Goal: Information Seeking & Learning: Find specific fact

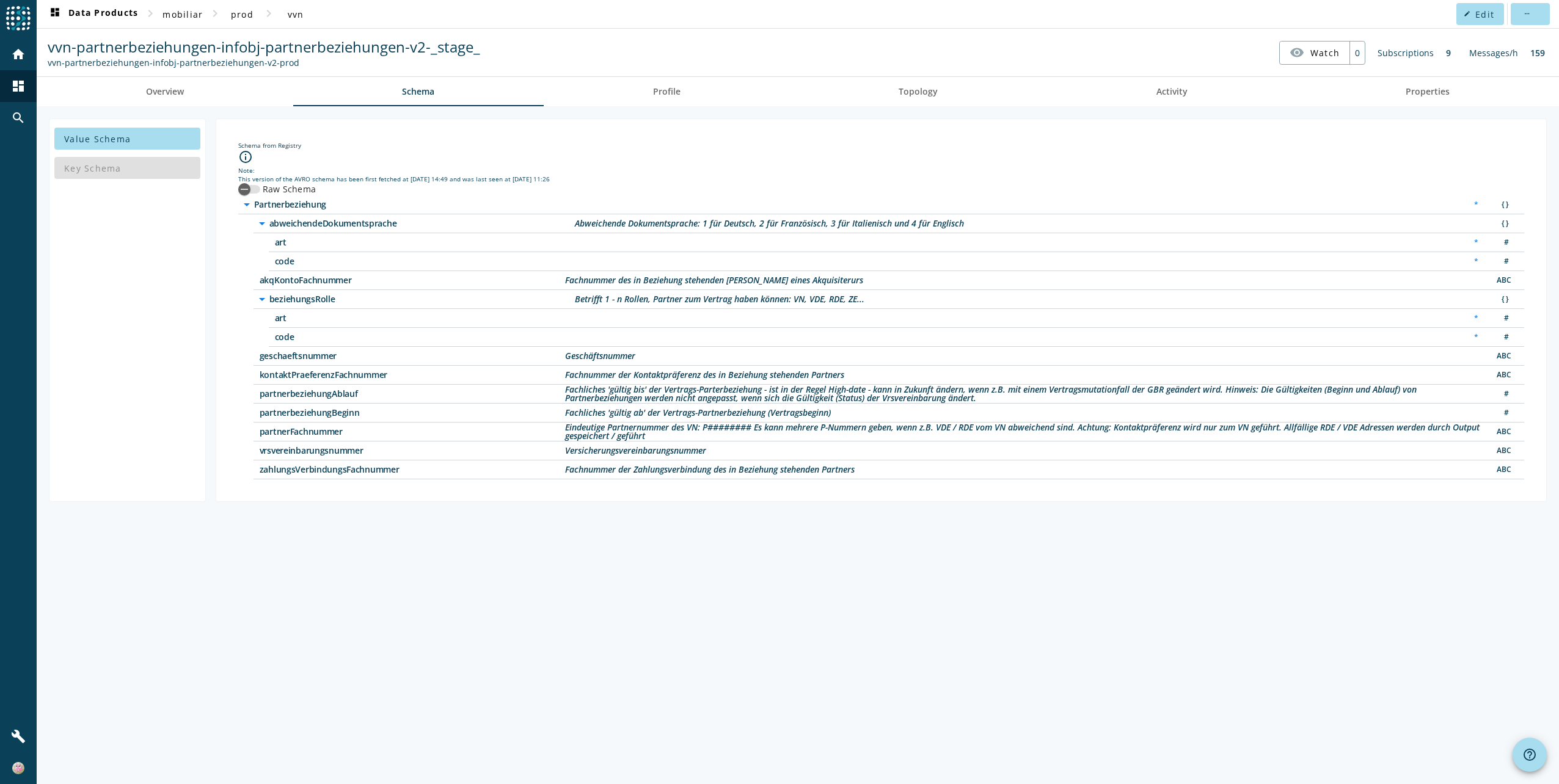
click at [296, 448] on span "vrsvereinbarungsnummer" at bounding box center [412, 450] width 305 height 9
copy span "vrsvereinbarungsnummer"
click at [289, 432] on span "partnerFachnummer" at bounding box center [412, 431] width 305 height 9
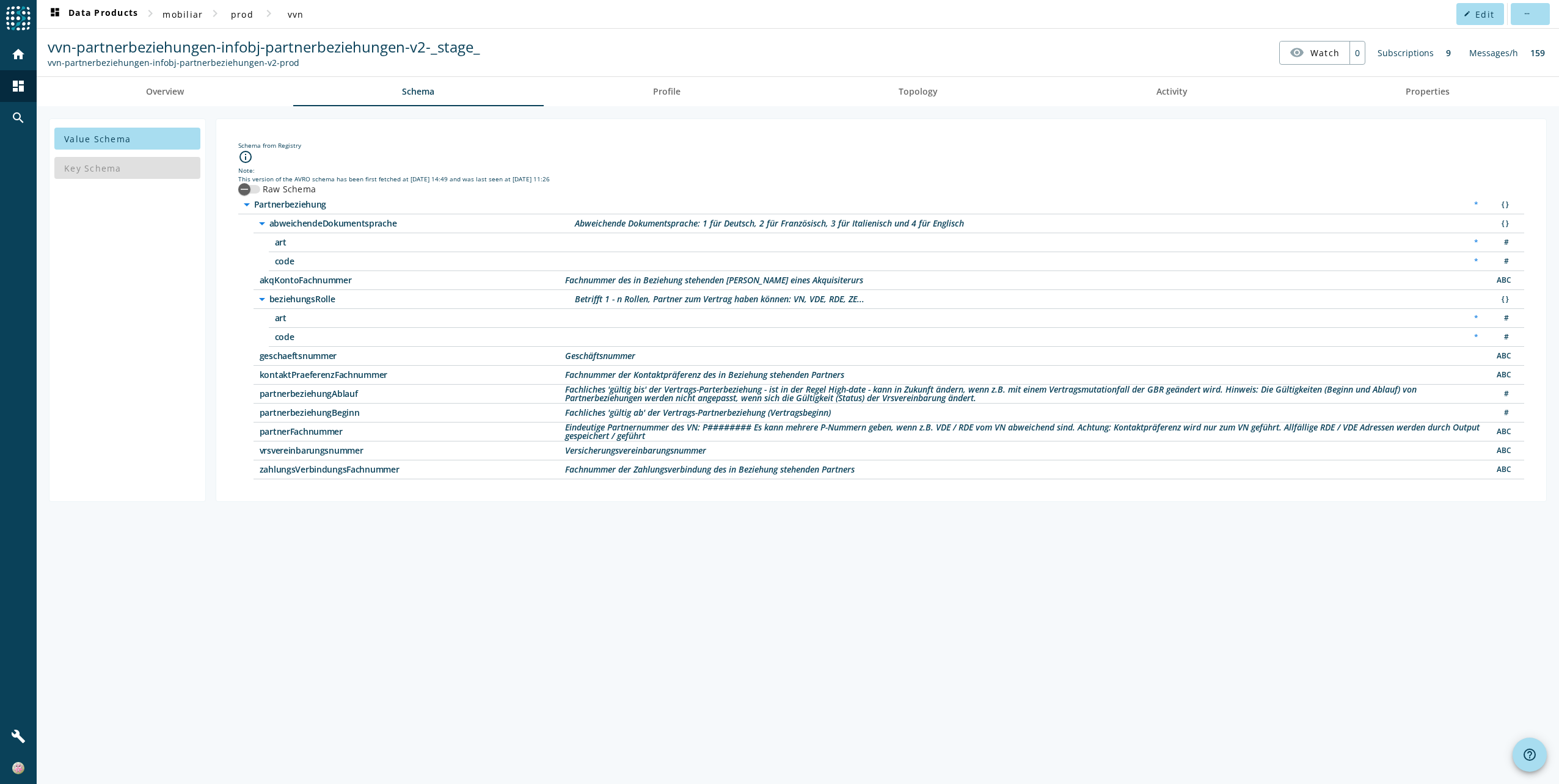
copy span "partnerFachnummer"
drag, startPoint x: 343, startPoint y: 300, endPoint x: 271, endPoint y: 300, distance: 72.0
click at [271, 300] on span "beziehungsRolle" at bounding box center [422, 299] width 305 height 9
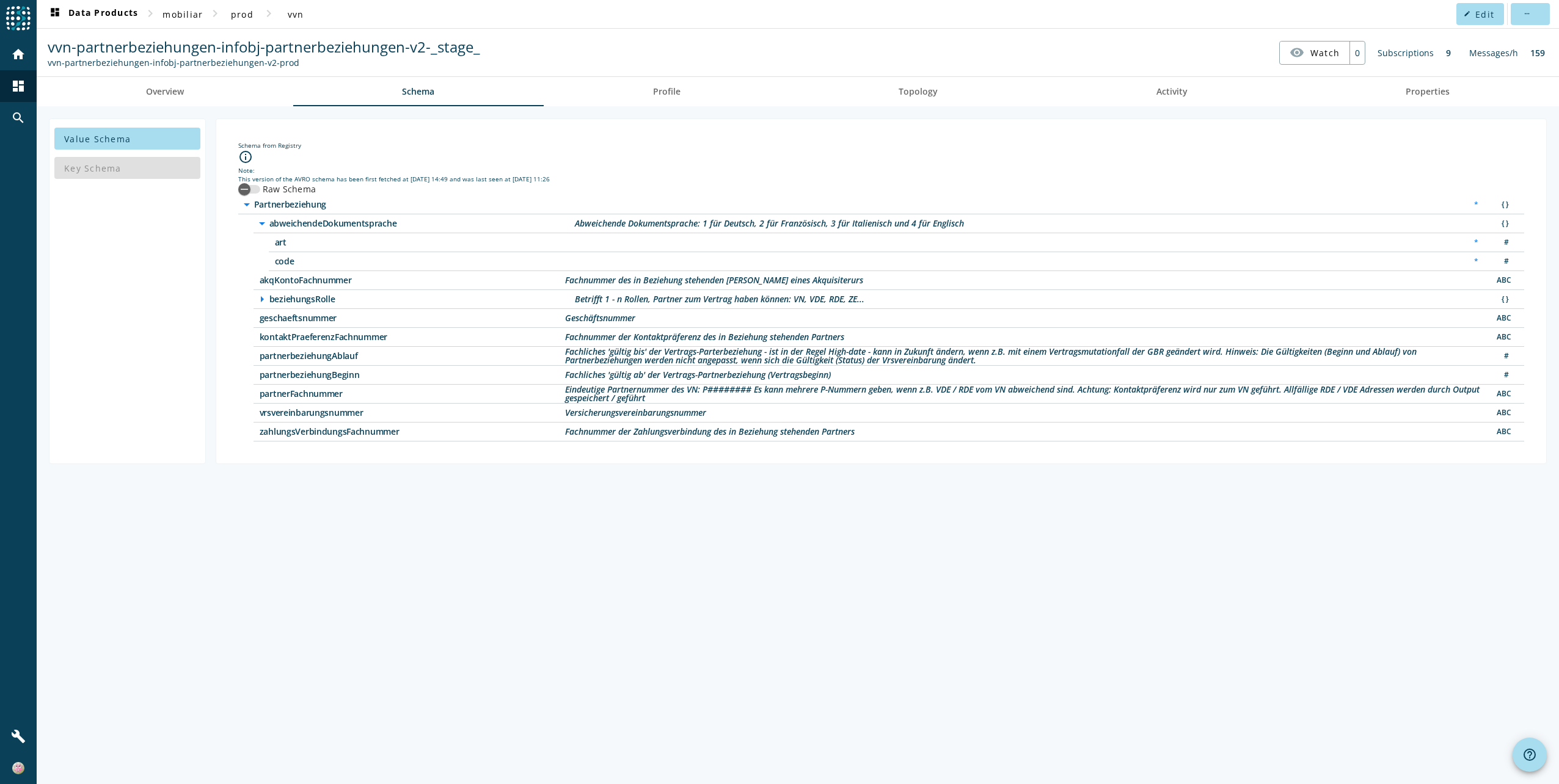
copy span "beziehungsRolle"
drag, startPoint x: 366, startPoint y: 279, endPoint x: 254, endPoint y: 277, distance: 112.0
click at [254, 277] on div "akqKontoFachnummer Fachnummer des in Beziehung stehenden Kontos eines Akquisite…" at bounding box center [889, 279] width 1271 height 19
copy span "akqKontoFachnummer"
click at [288, 322] on span "geschaeftsnummer" at bounding box center [412, 318] width 305 height 9
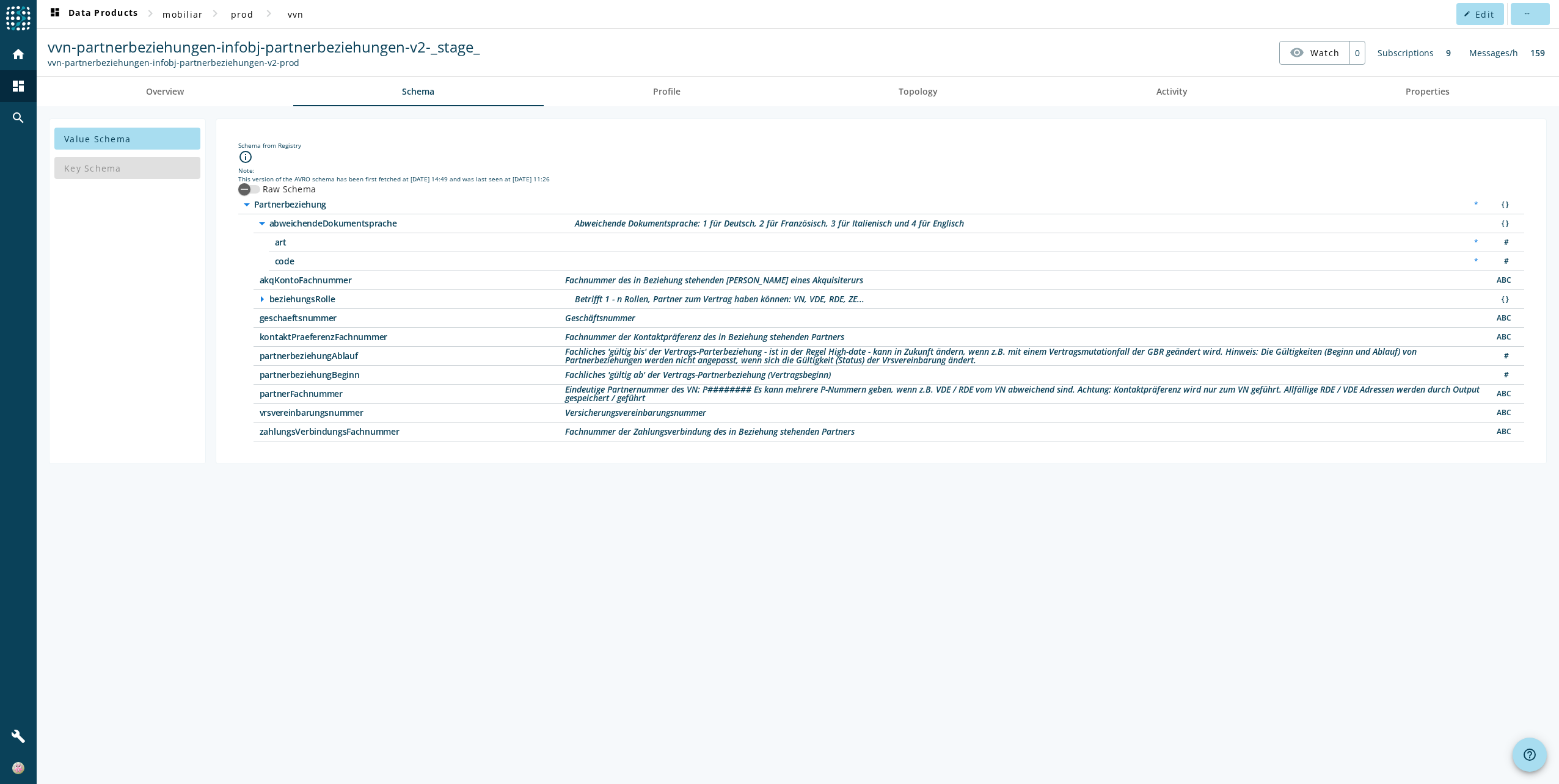
click at [288, 322] on span "geschaeftsnummer" at bounding box center [412, 318] width 305 height 9
copy span "geschaeftsnummer"
click at [292, 373] on span "partnerbeziehungBeginn" at bounding box center [412, 374] width 305 height 9
copy span "partnerbeziehungBeginn"
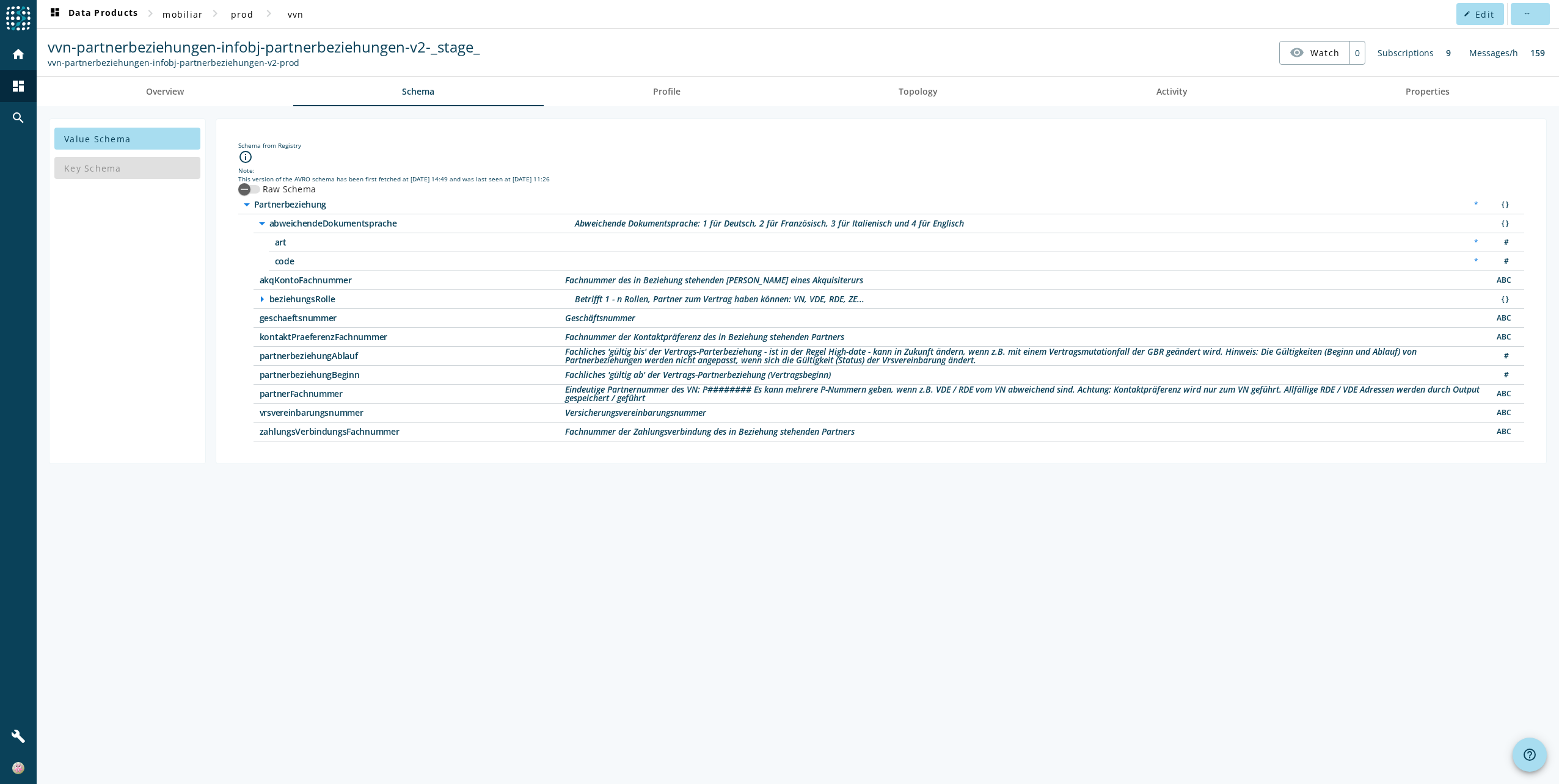
click at [295, 394] on span "partnerFachnummer" at bounding box center [412, 393] width 305 height 9
copy span "partnerFachnummer"
click at [298, 15] on span "vvn" at bounding box center [295, 15] width 17 height 12
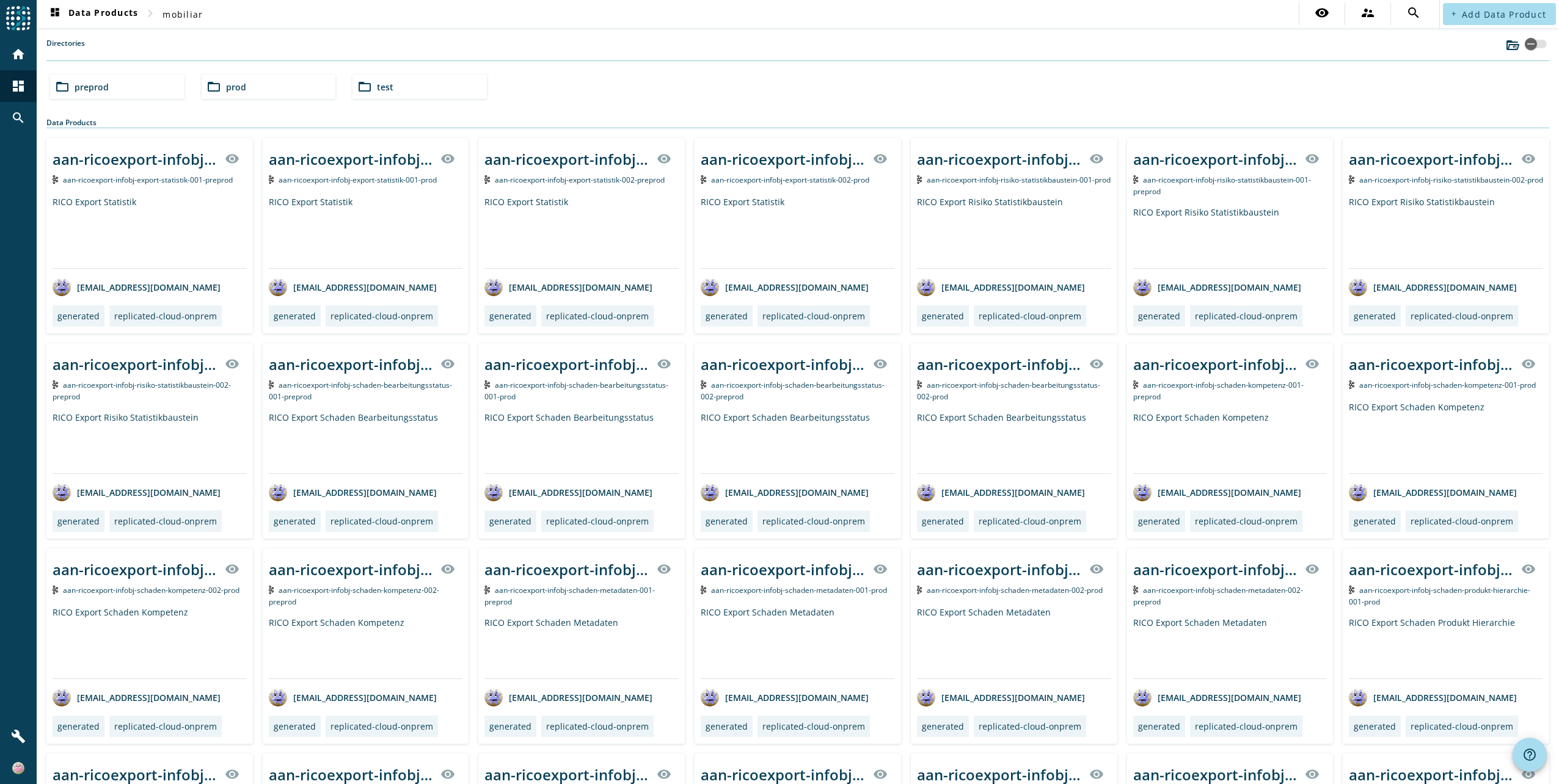
click at [216, 84] on mat-icon "folder_open" at bounding box center [213, 86] width 15 height 15
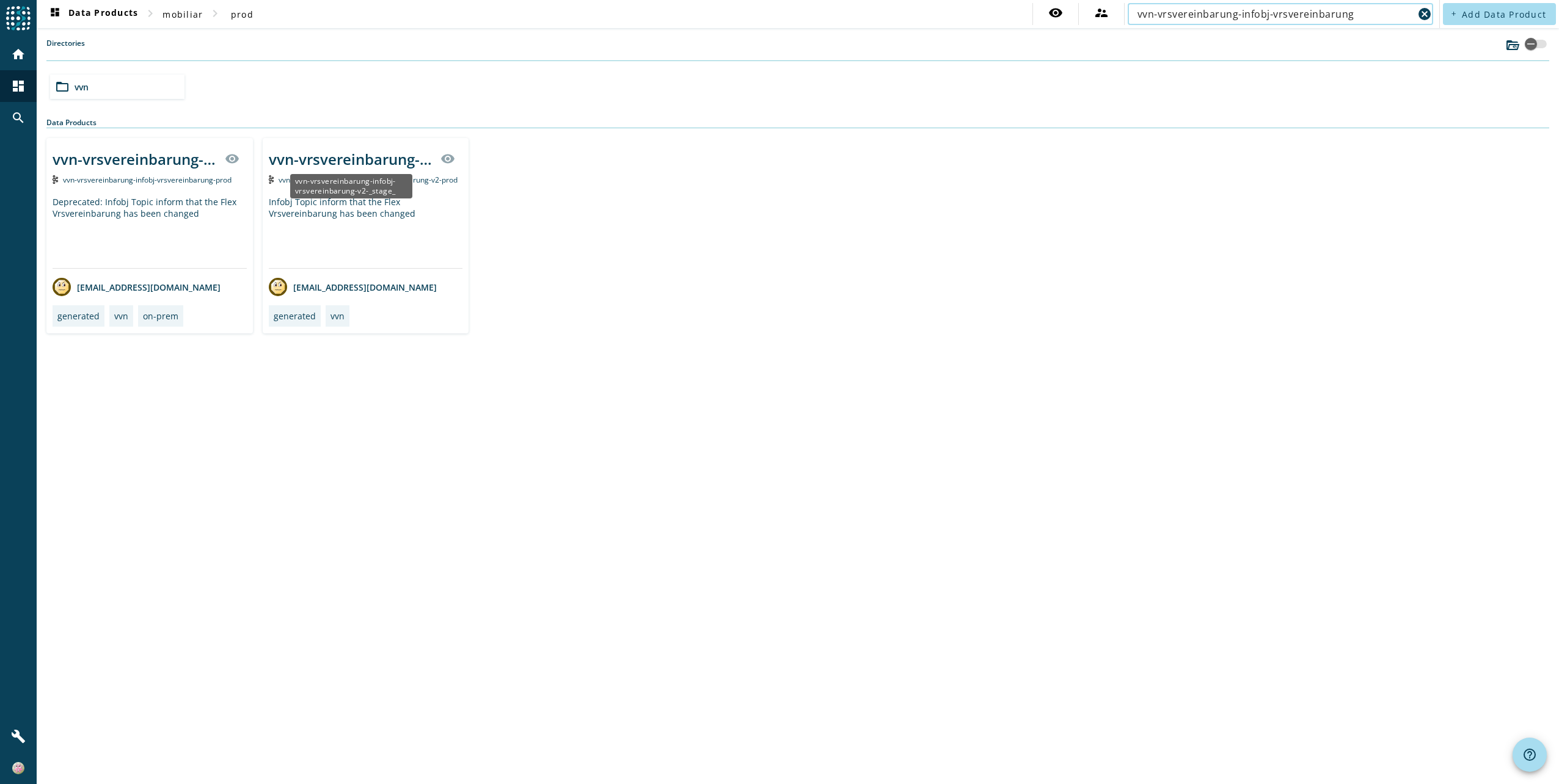
type input "vvn-vrsvereinbarung-infobj-vrsvereinbarung"
click at [329, 158] on div "vvn-vrsvereinbarung-infobj-vrsvereinbarung-v2-_stage_" at bounding box center [351, 159] width 165 height 20
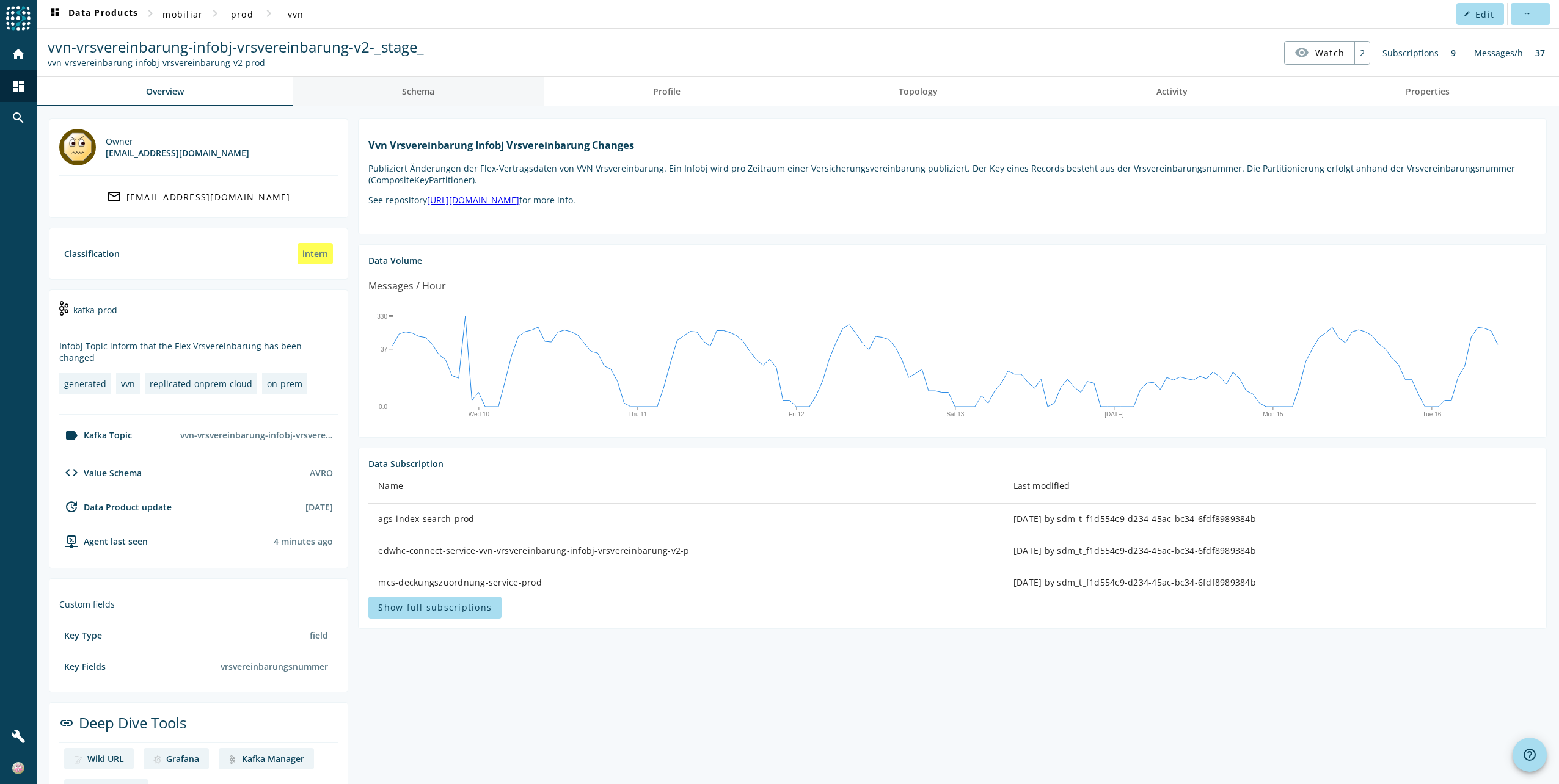
click at [426, 93] on span "Schema" at bounding box center [418, 91] width 33 height 9
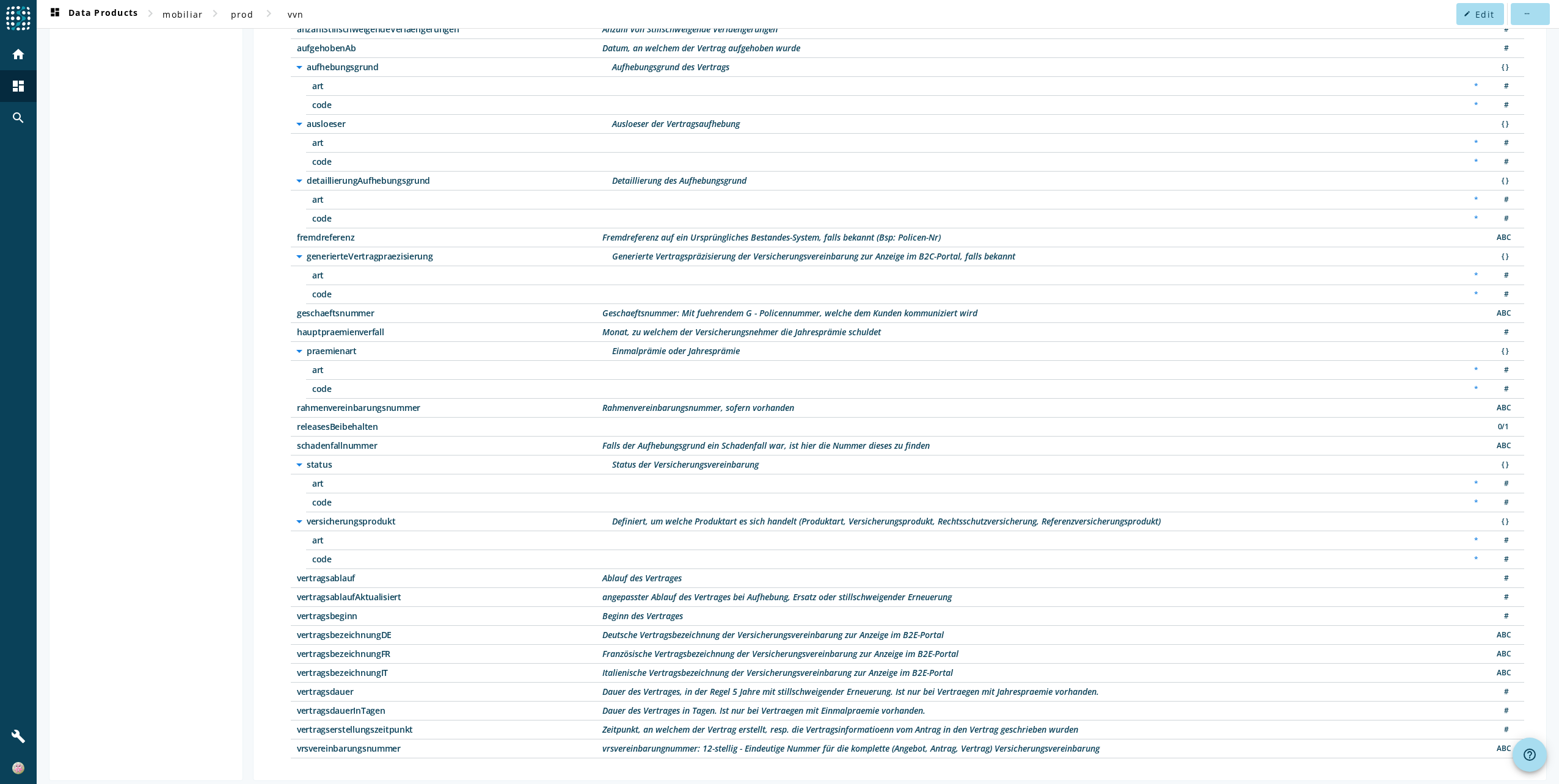
scroll to position [222, 0]
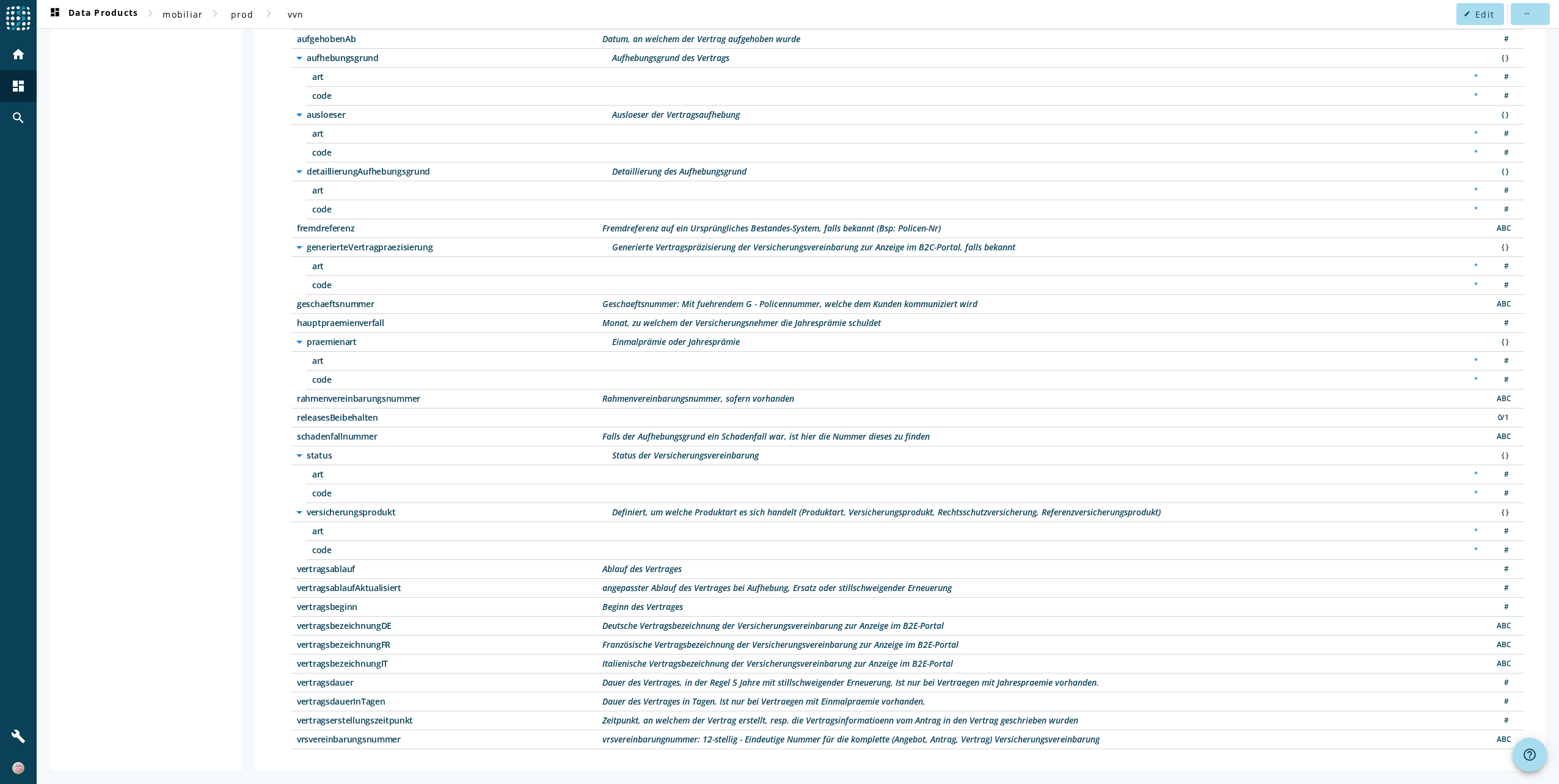
click at [339, 742] on span "vrsvereinbarungsnummer" at bounding box center [449, 739] width 305 height 9
copy span "vrsvereinbarungsnummer"
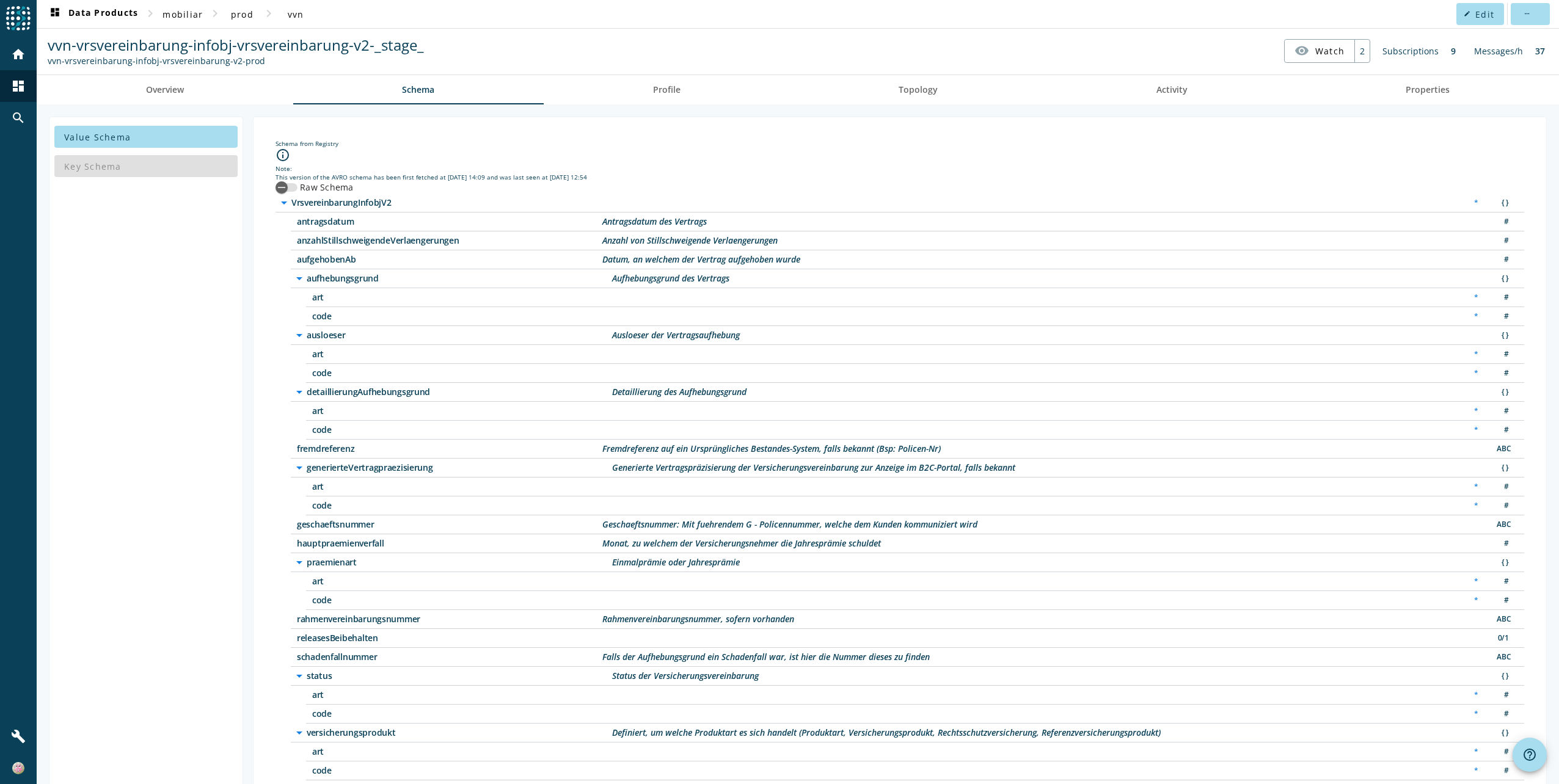
scroll to position [0, 0]
drag, startPoint x: 339, startPoint y: 680, endPoint x: 305, endPoint y: 677, distance: 34.1
click at [305, 677] on div "arrow_drop_down status Status der Versicherungsvereinbarung" at bounding box center [526, 677] width 466 height 15
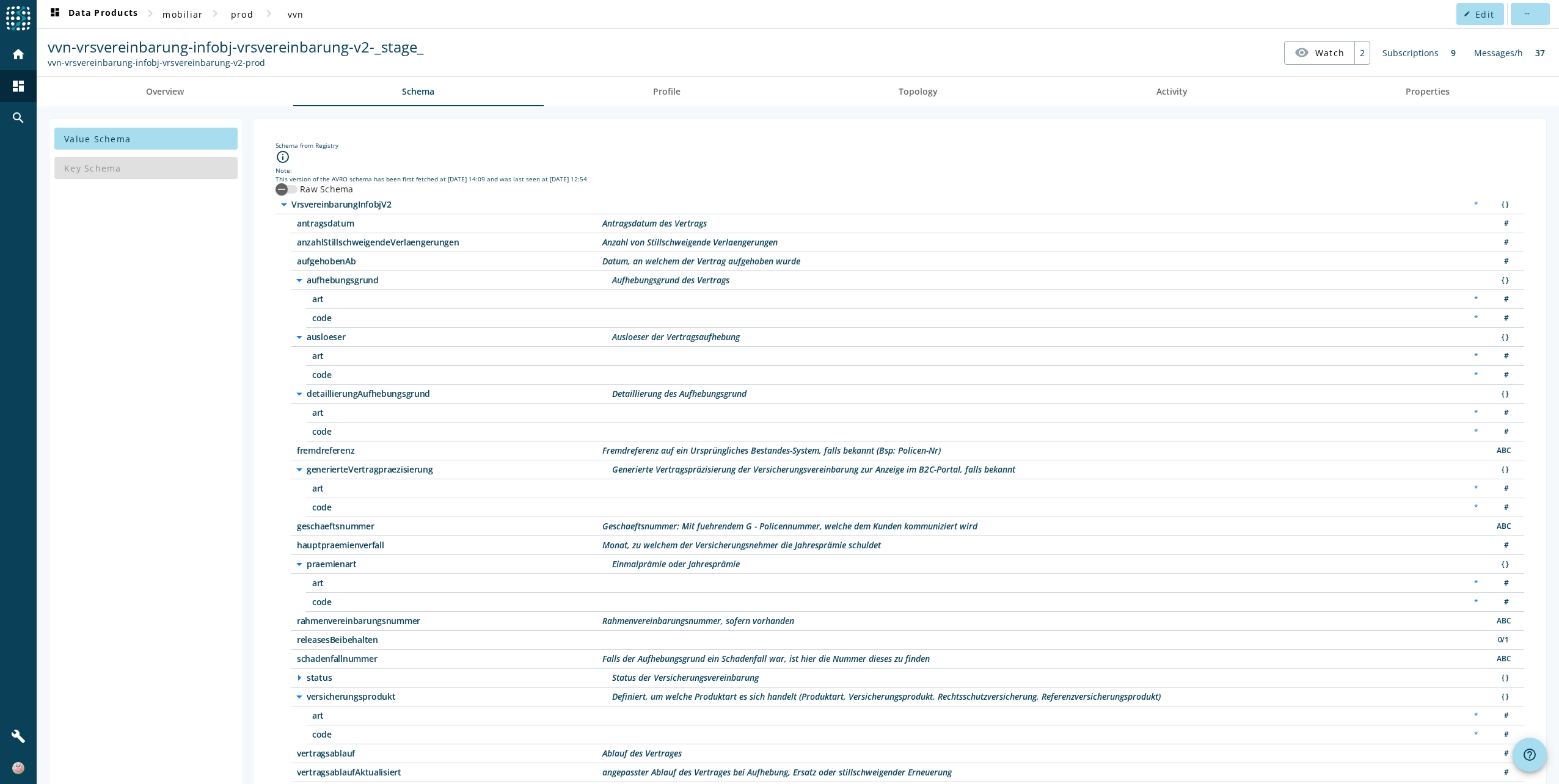
copy div "n status"
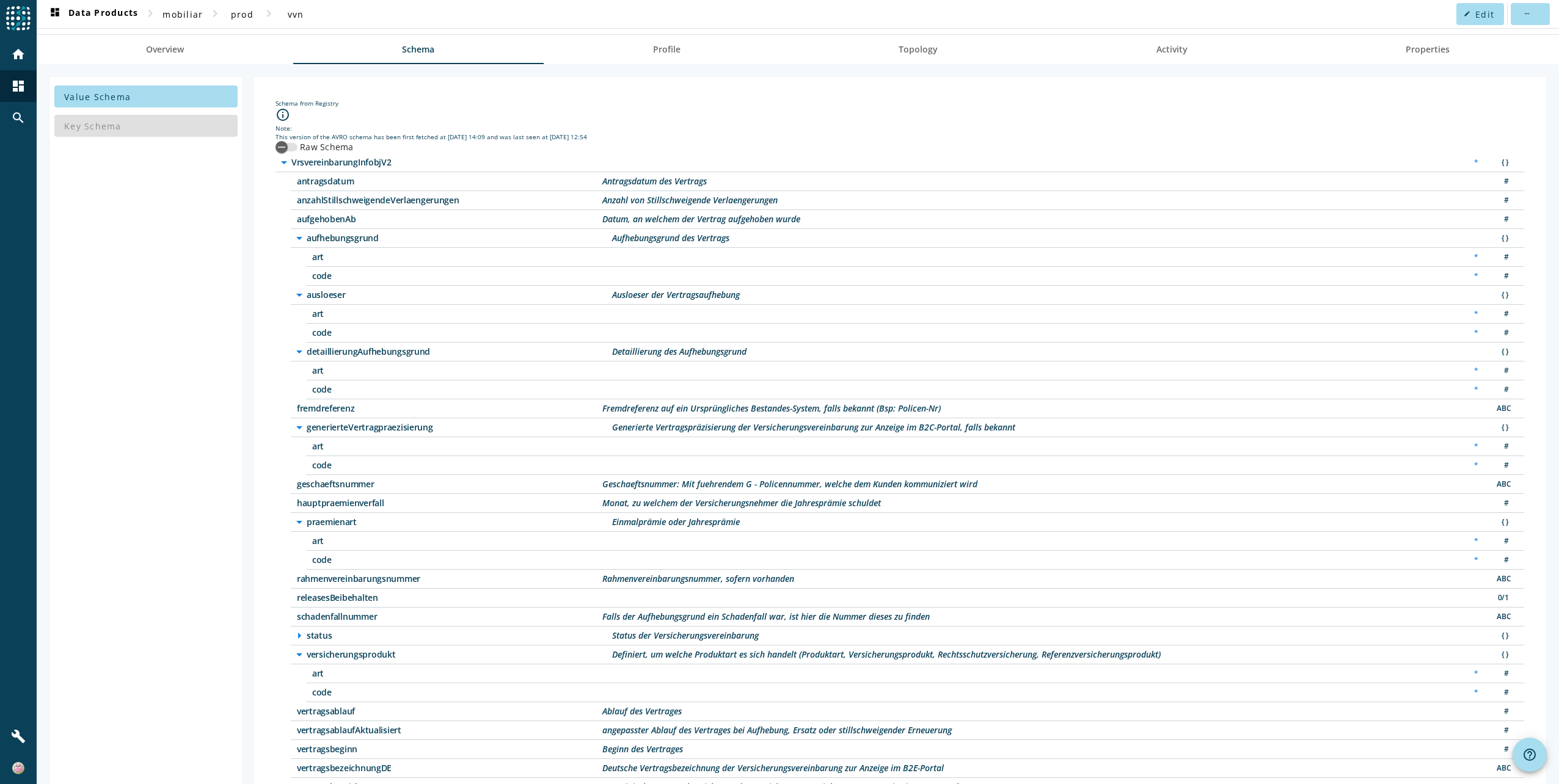
scroll to position [61, 0]
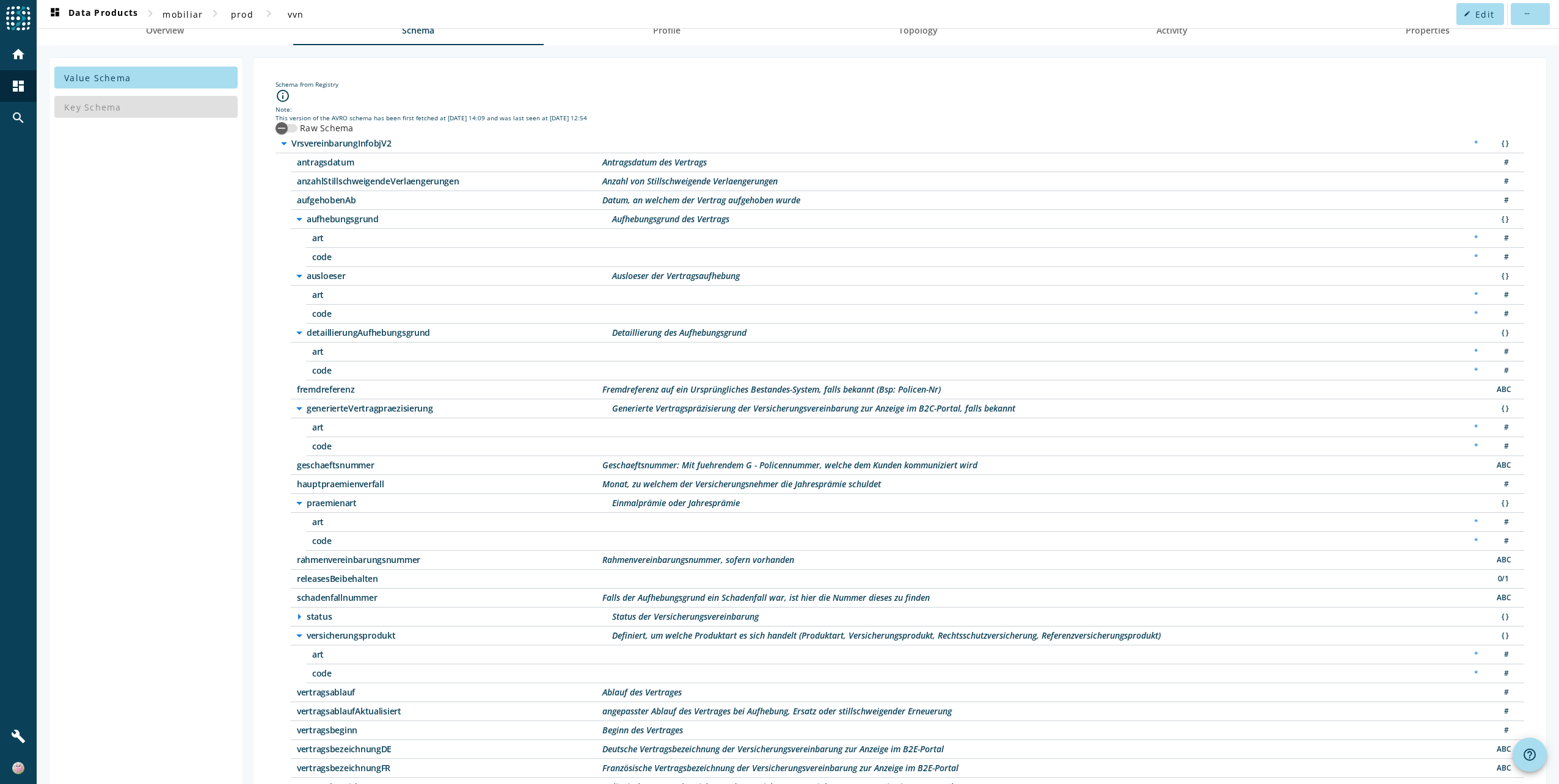
click at [332, 463] on span "geschaeftsnummer" at bounding box center [449, 465] width 305 height 9
copy span "geschaeftsnummer"
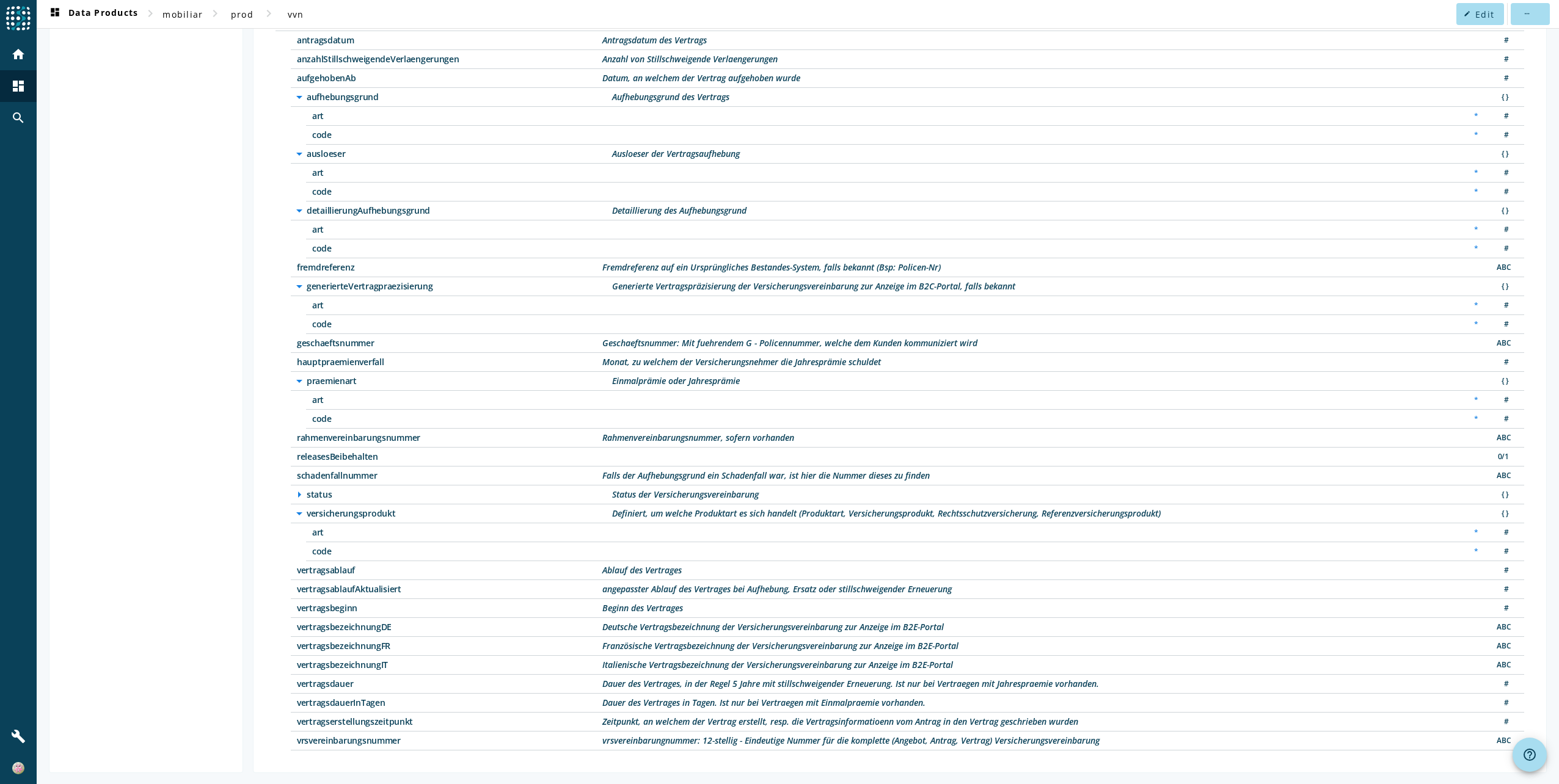
scroll to position [185, 0]
click at [313, 722] on span "vertragserstellungszeitpunkt" at bounding box center [449, 720] width 305 height 9
copy span "vertragserstellungszeitpunkt"
click at [321, 606] on span "vertragsbeginn" at bounding box center [449, 606] width 305 height 9
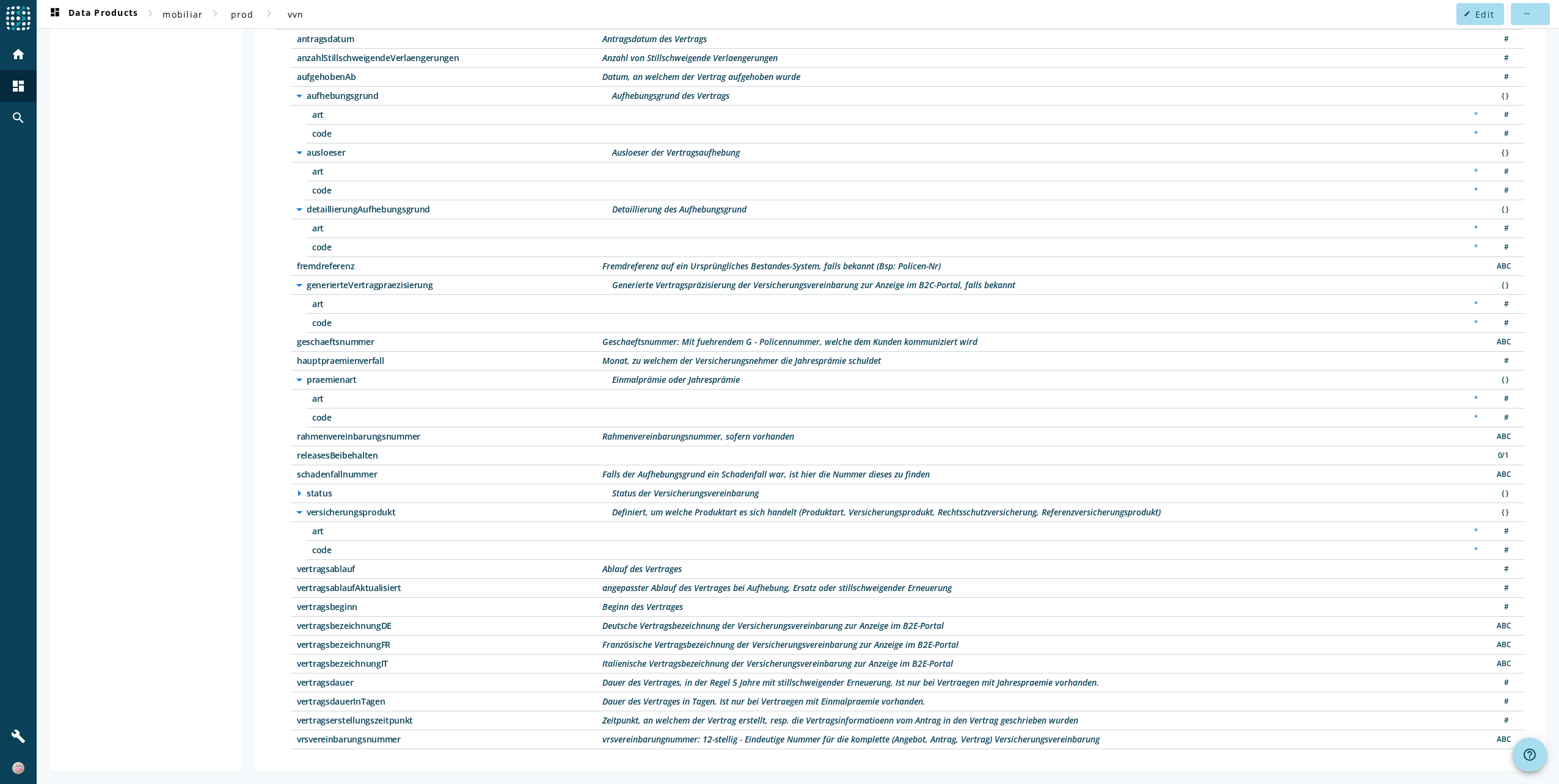
click at [321, 606] on span "vertragsbeginn" at bounding box center [449, 606] width 305 height 9
copy span "vertragsbeginn"
click at [322, 73] on span "aufgehobenAb" at bounding box center [449, 77] width 305 height 9
copy span "aufgehobenAb"
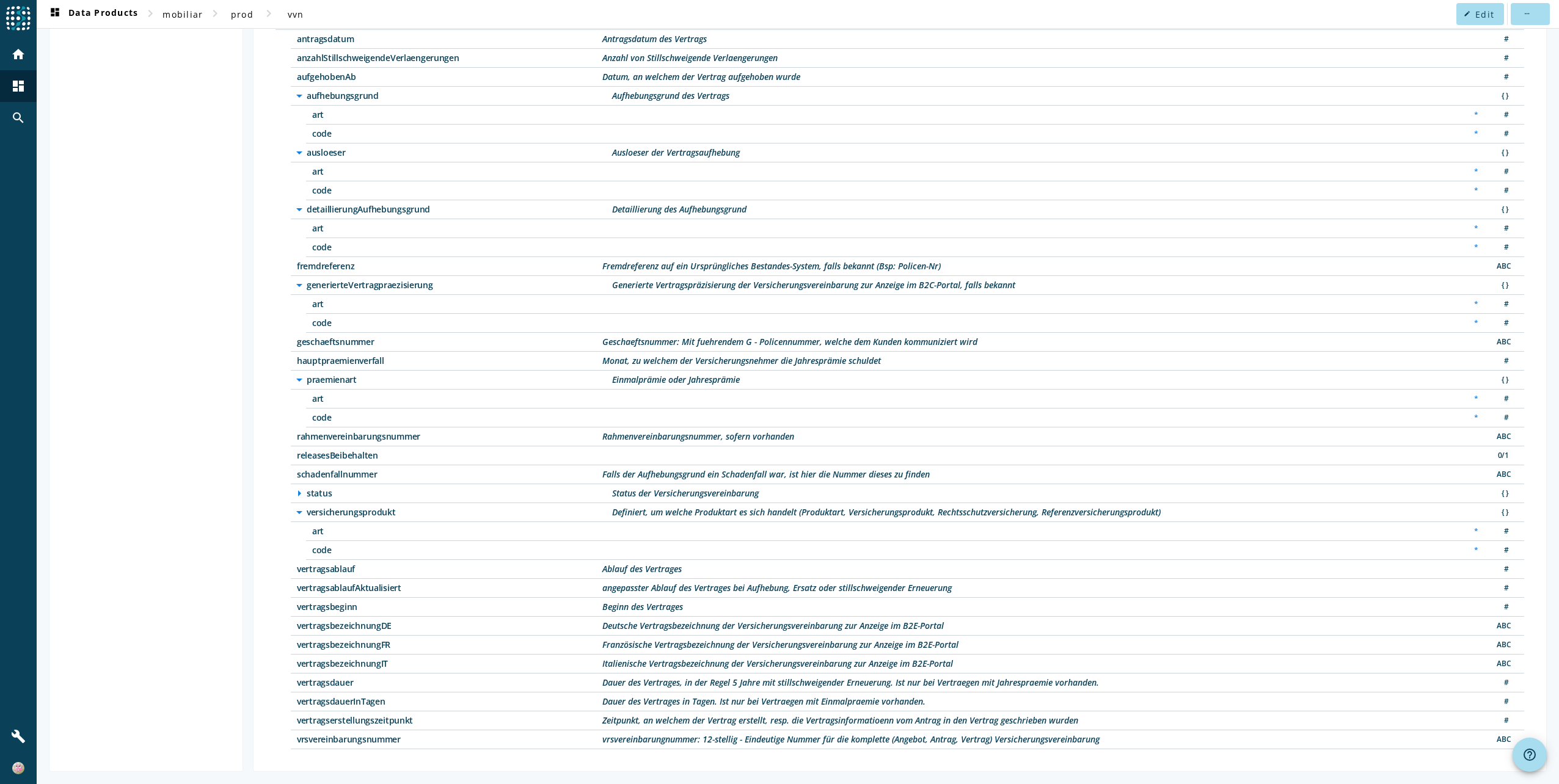
click at [297, 495] on icon "arrow_right" at bounding box center [299, 493] width 15 height 15
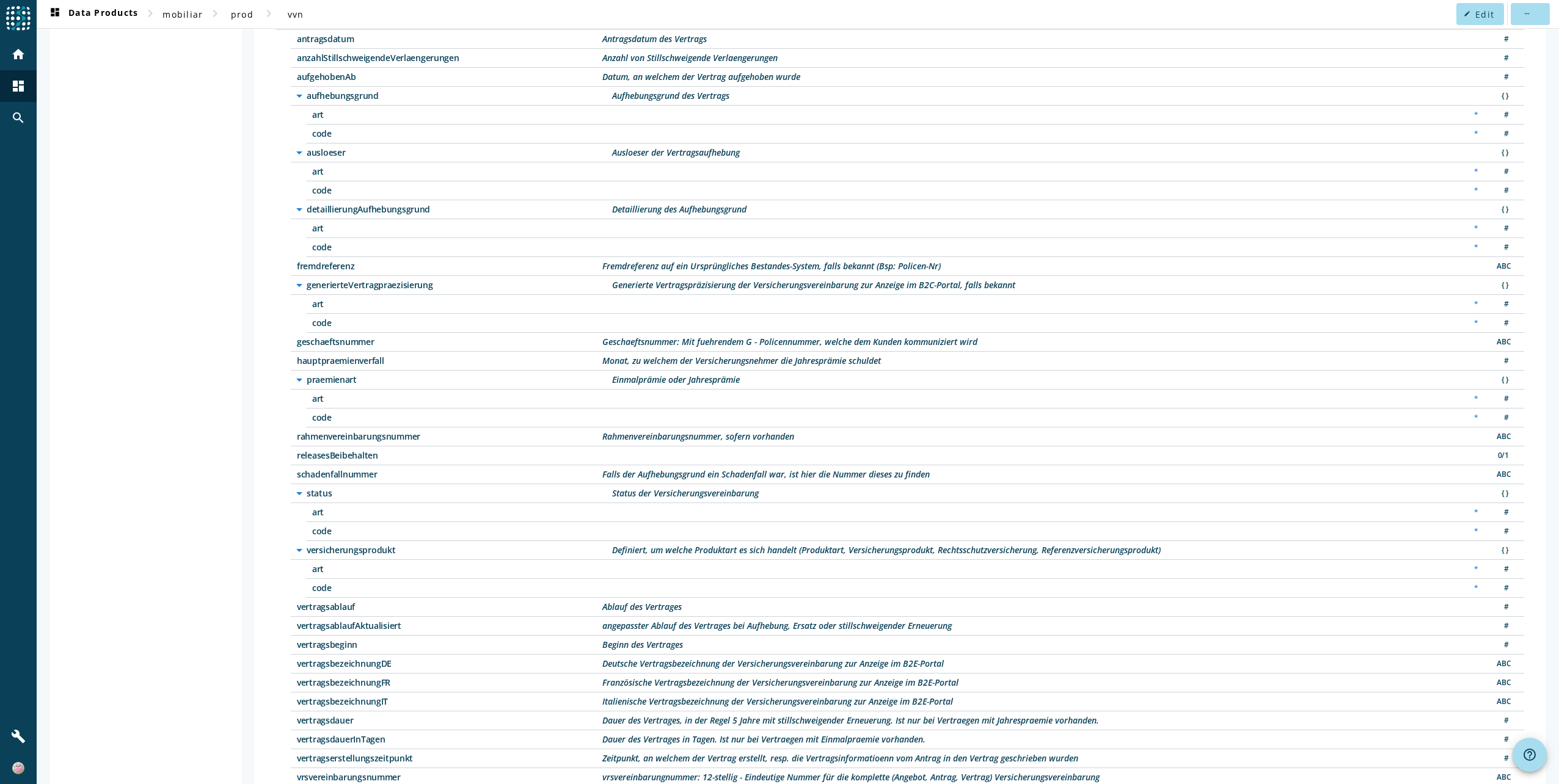
click at [314, 626] on span "vertragsablaufAktualisiert" at bounding box center [449, 625] width 305 height 9
copy span "vertragsablaufAktualisiert"
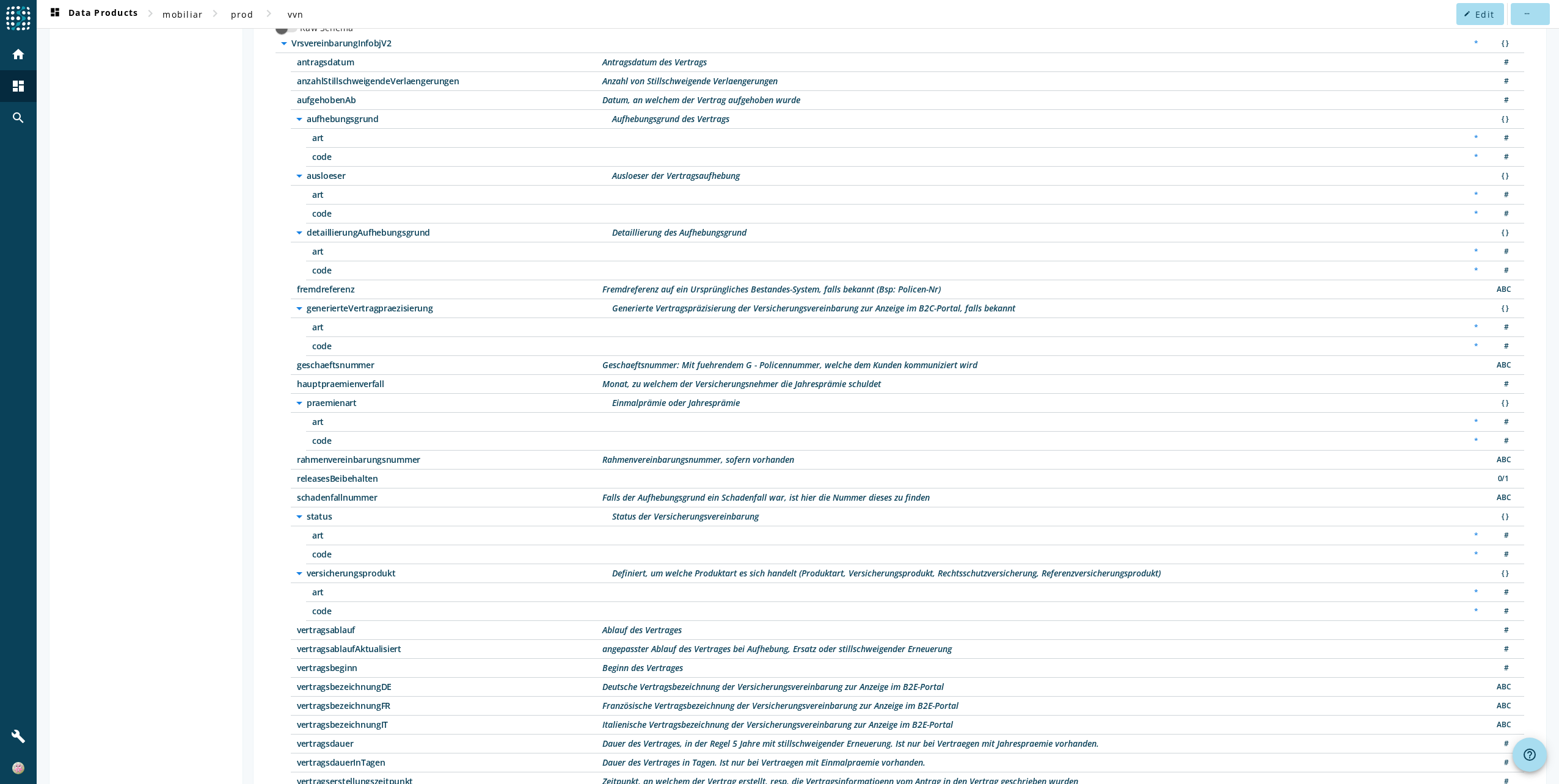
scroll to position [100, 0]
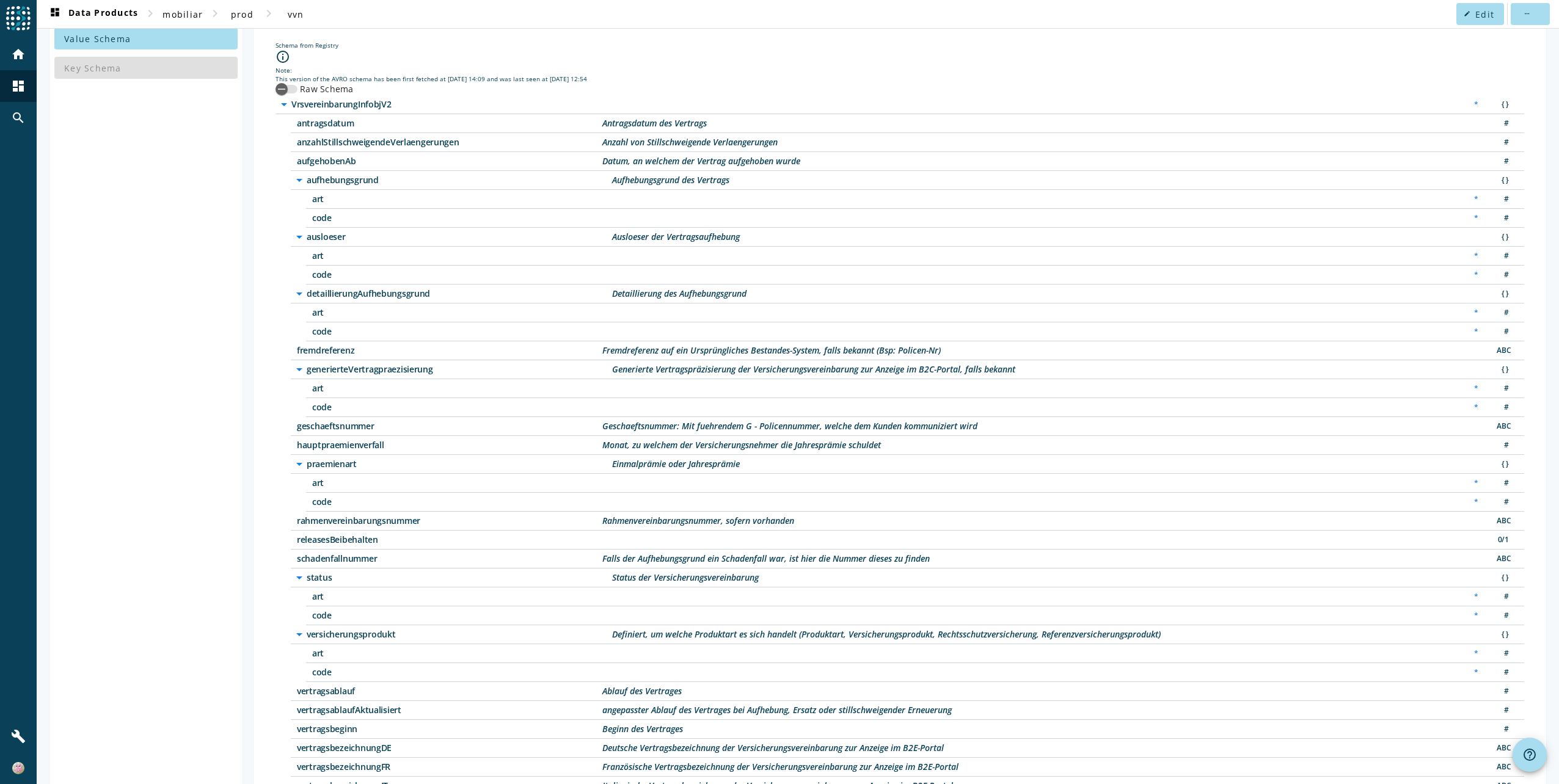
click at [321, 690] on span "vertragsablauf" at bounding box center [449, 691] width 305 height 9
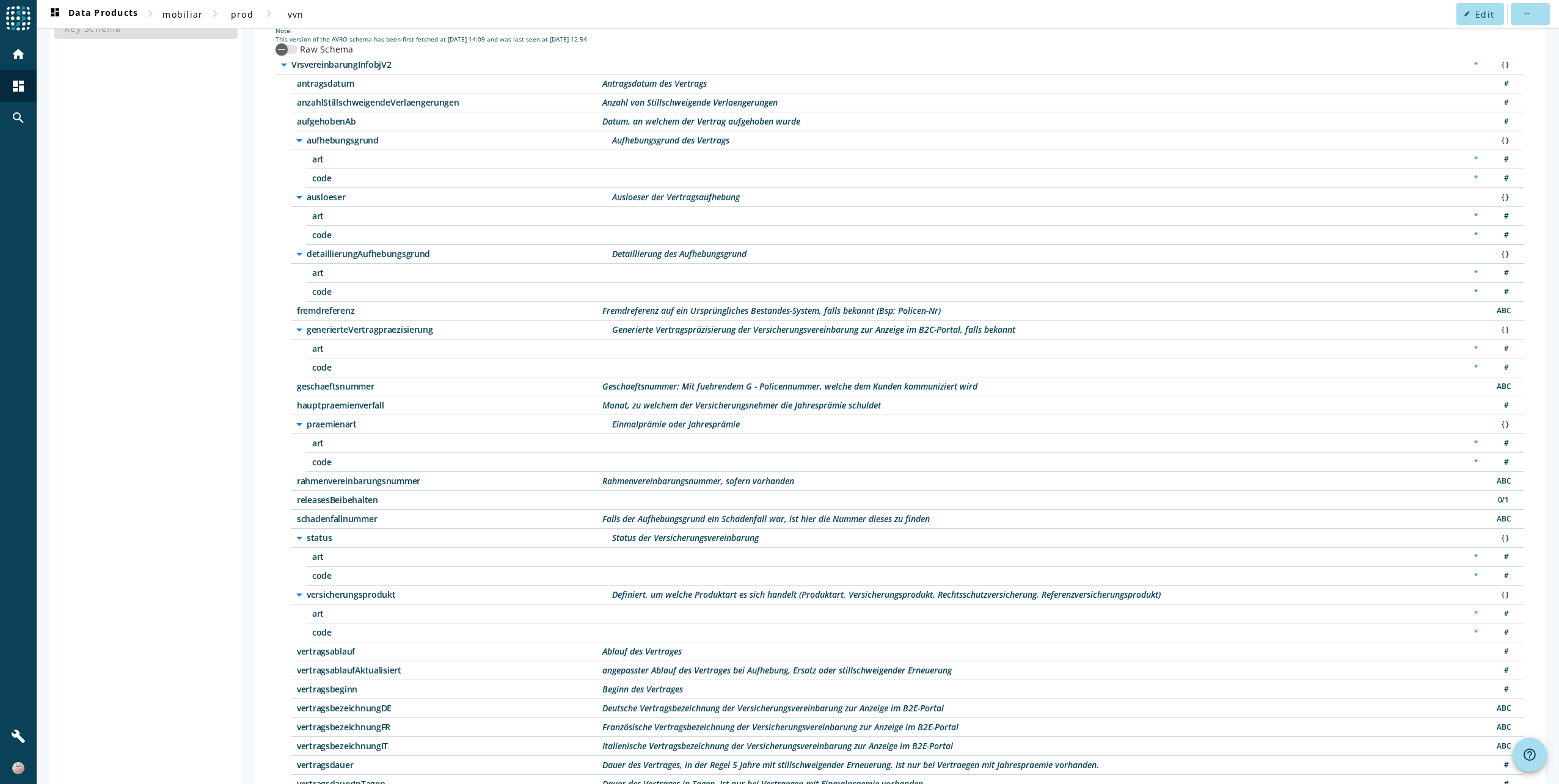
scroll to position [222, 0]
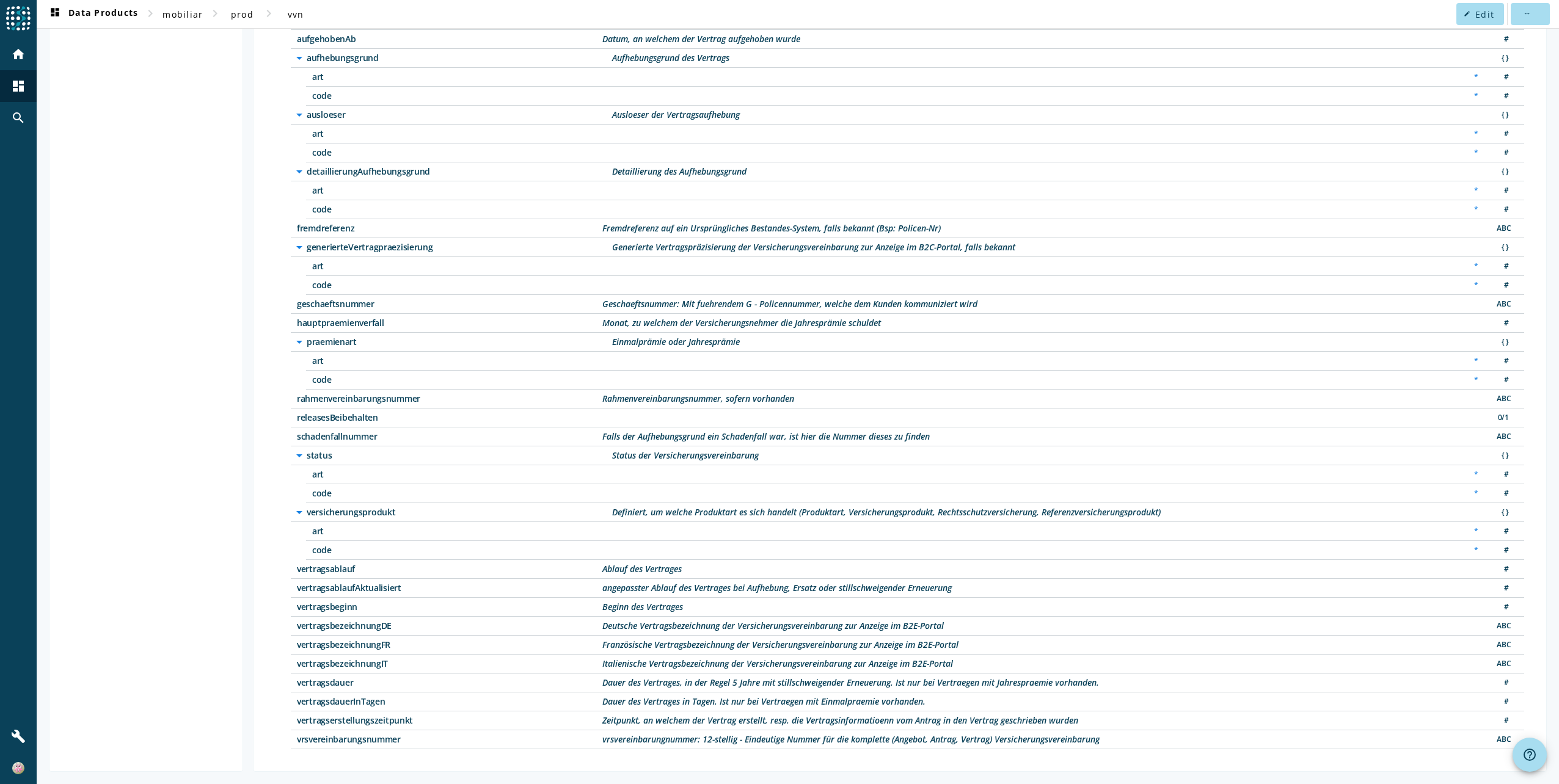
drag, startPoint x: 768, startPoint y: 459, endPoint x: 611, endPoint y: 463, distance: 157.1
click at [611, 463] on div "arrow_drop_down status Status der Versicherungsvereinbarung { }" at bounding box center [907, 455] width 1233 height 19
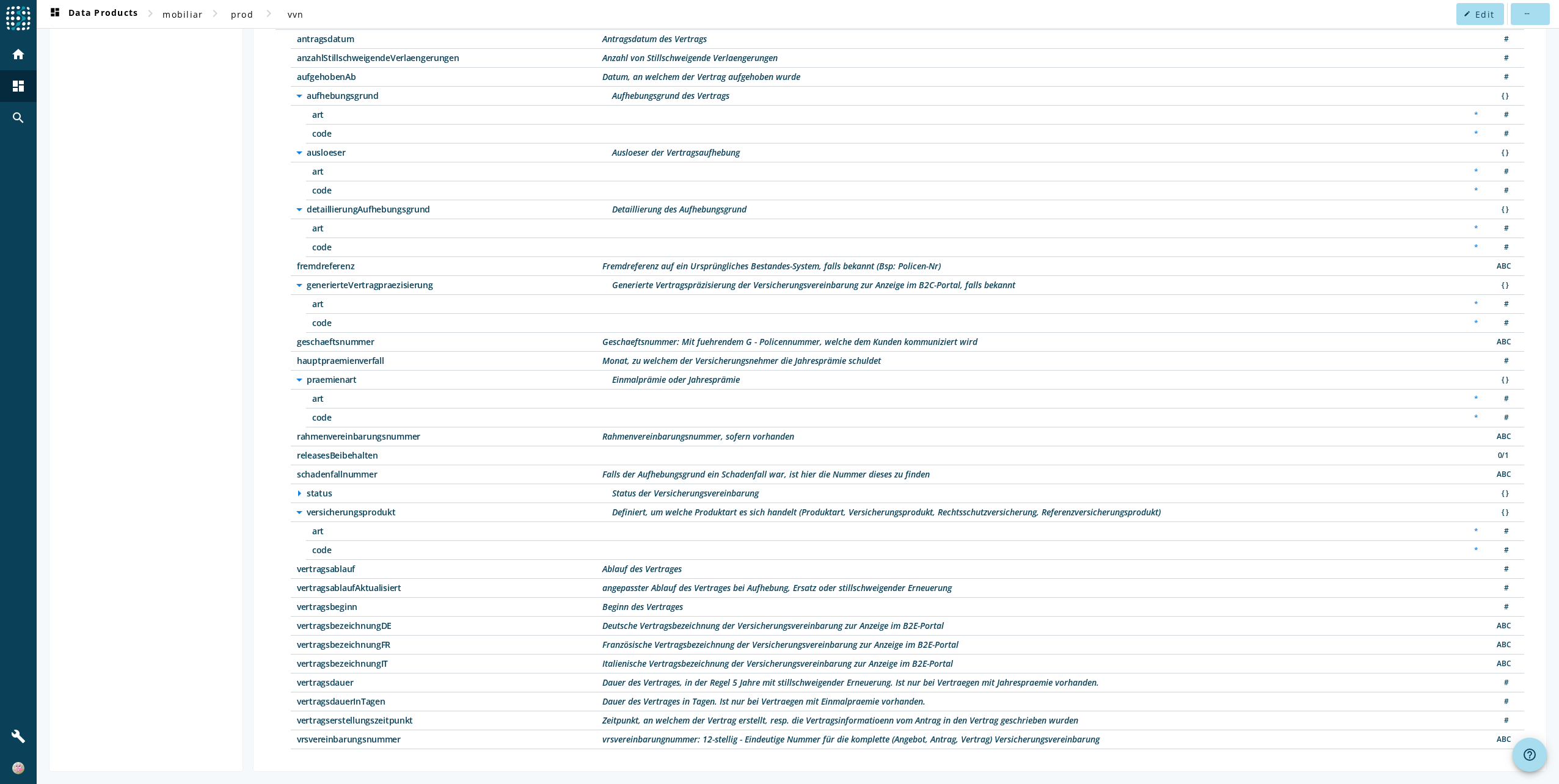
copy div "Status der Versicherungsvereinbarung"
drag, startPoint x: 601, startPoint y: 343, endPoint x: 728, endPoint y: 341, distance: 127.0
click at [728, 341] on div "geschaeftsnummer Geschaeftsnummer: Mit fuehrendem G - Policennummer, welche dem…" at bounding box center [636, 342] width 681 height 9
click at [1004, 345] on div "geschaeftsnummer Geschaeftsnummer: Mit fuehrendem G - Policennummer, welche dem…" at bounding box center [907, 342] width 1233 height 19
drag, startPoint x: 998, startPoint y: 337, endPoint x: 683, endPoint y: 343, distance: 315.1
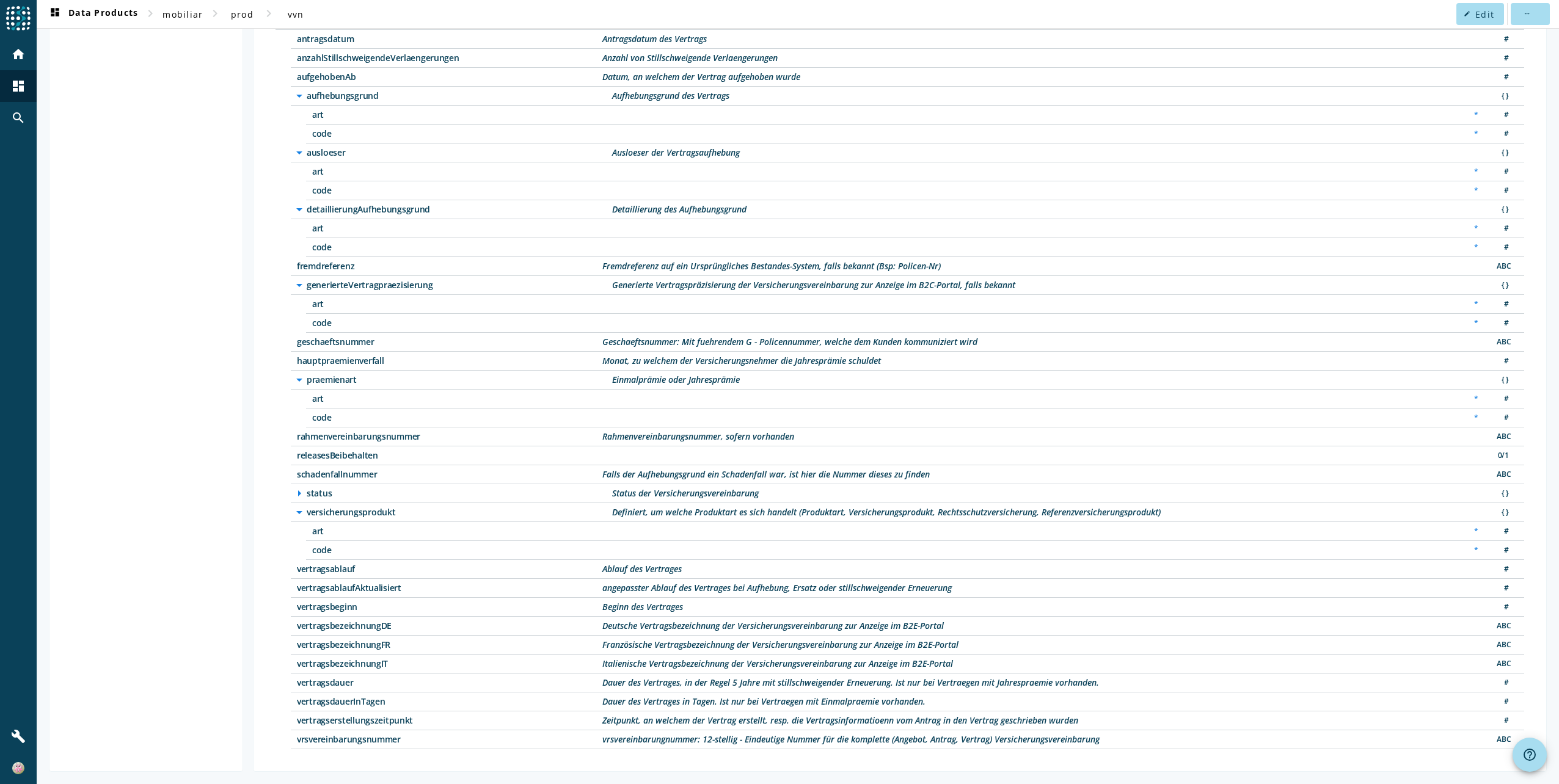
click at [683, 343] on div "geschaeftsnummer Geschaeftsnummer: Mit fuehrendem G - Policennummer, welche dem…" at bounding box center [907, 342] width 1233 height 19
copy div "Mit fuehrendem G - Policennummer, welche dem Kunden kommuniziert wird"
drag, startPoint x: 1087, startPoint y: 724, endPoint x: 596, endPoint y: 719, distance: 491.0
click at [596, 719] on div "vertragserstellungszeitpunkt Zeitpunkt, an welchem der Vertrag erstellt, resp. …" at bounding box center [907, 720] width 1233 height 19
copy div "Zeitpunkt, an welchem der Vertrag erstellt, resp. die Vertragsinformatioenn vom…"
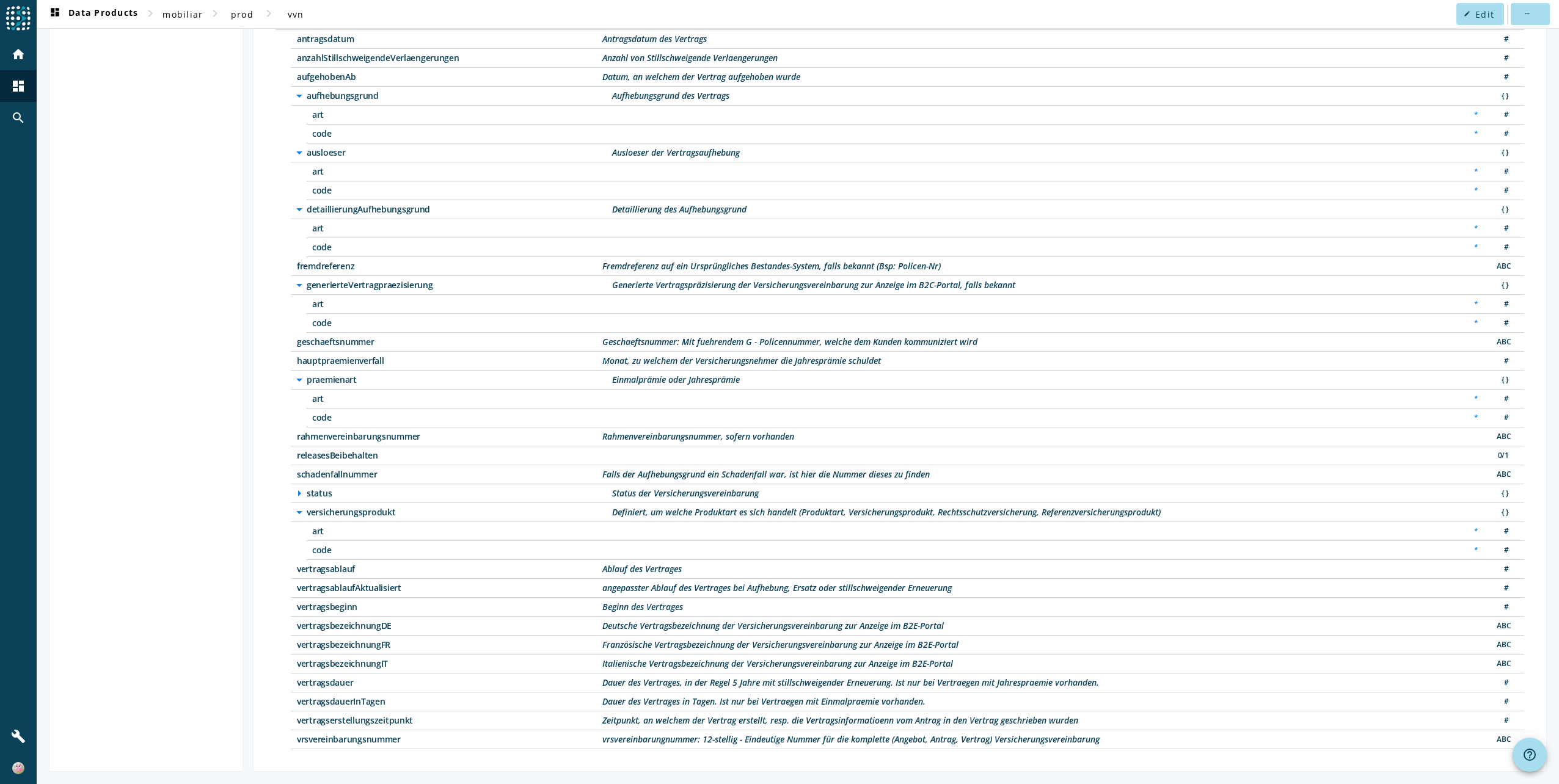
drag, startPoint x: 691, startPoint y: 605, endPoint x: 592, endPoint y: 607, distance: 99.0
click at [592, 607] on div "vertragsbeginn Beginn des Vertrages #" at bounding box center [907, 606] width 1233 height 19
drag, startPoint x: 965, startPoint y: 589, endPoint x: 599, endPoint y: 587, distance: 366.0
click at [599, 587] on div "vertragsablaufAktualisiert angepasster Ablauf des Vertrages bei Aufhebung, Ersa…" at bounding box center [907, 588] width 1233 height 19
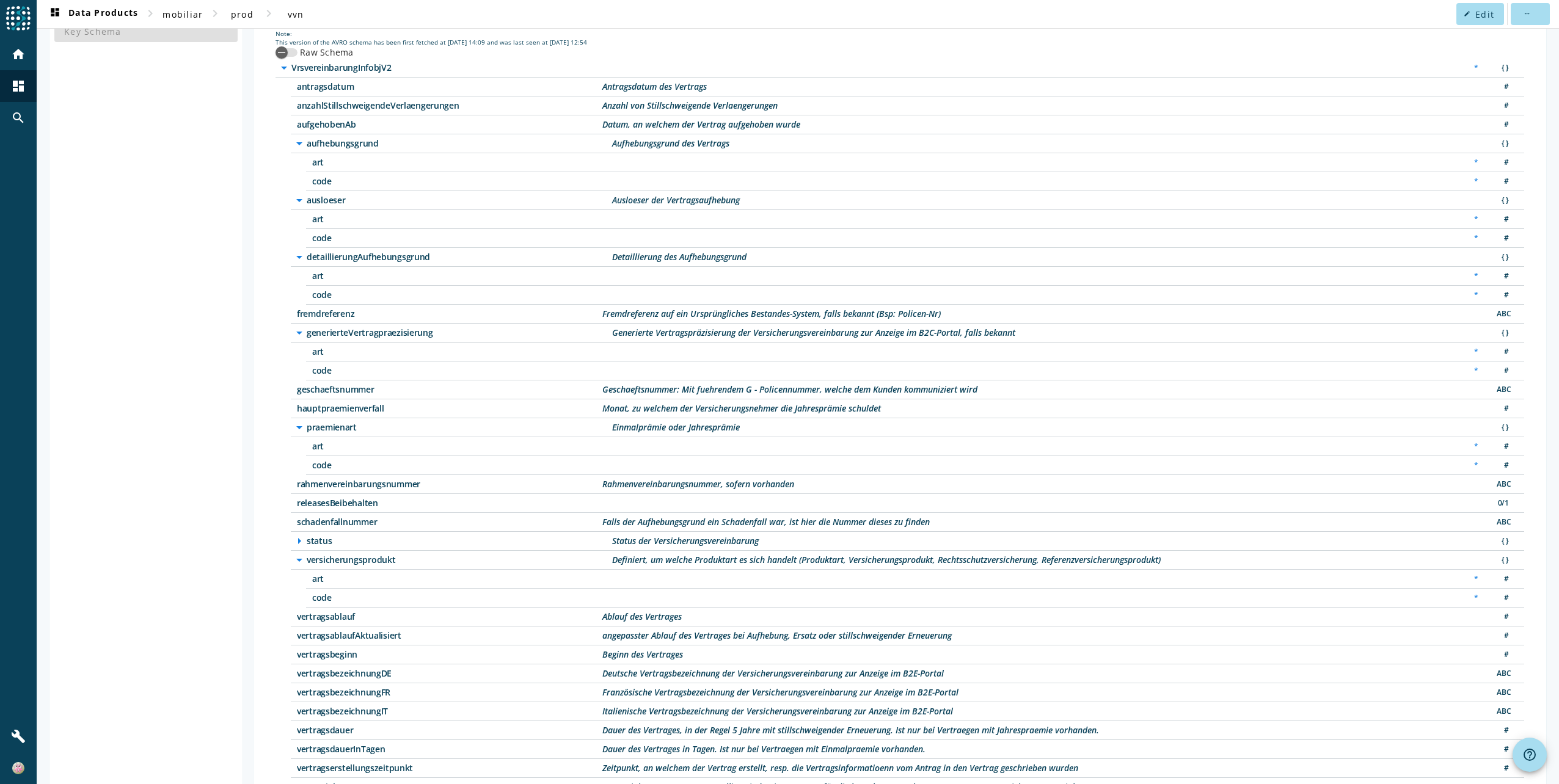
scroll to position [62, 0]
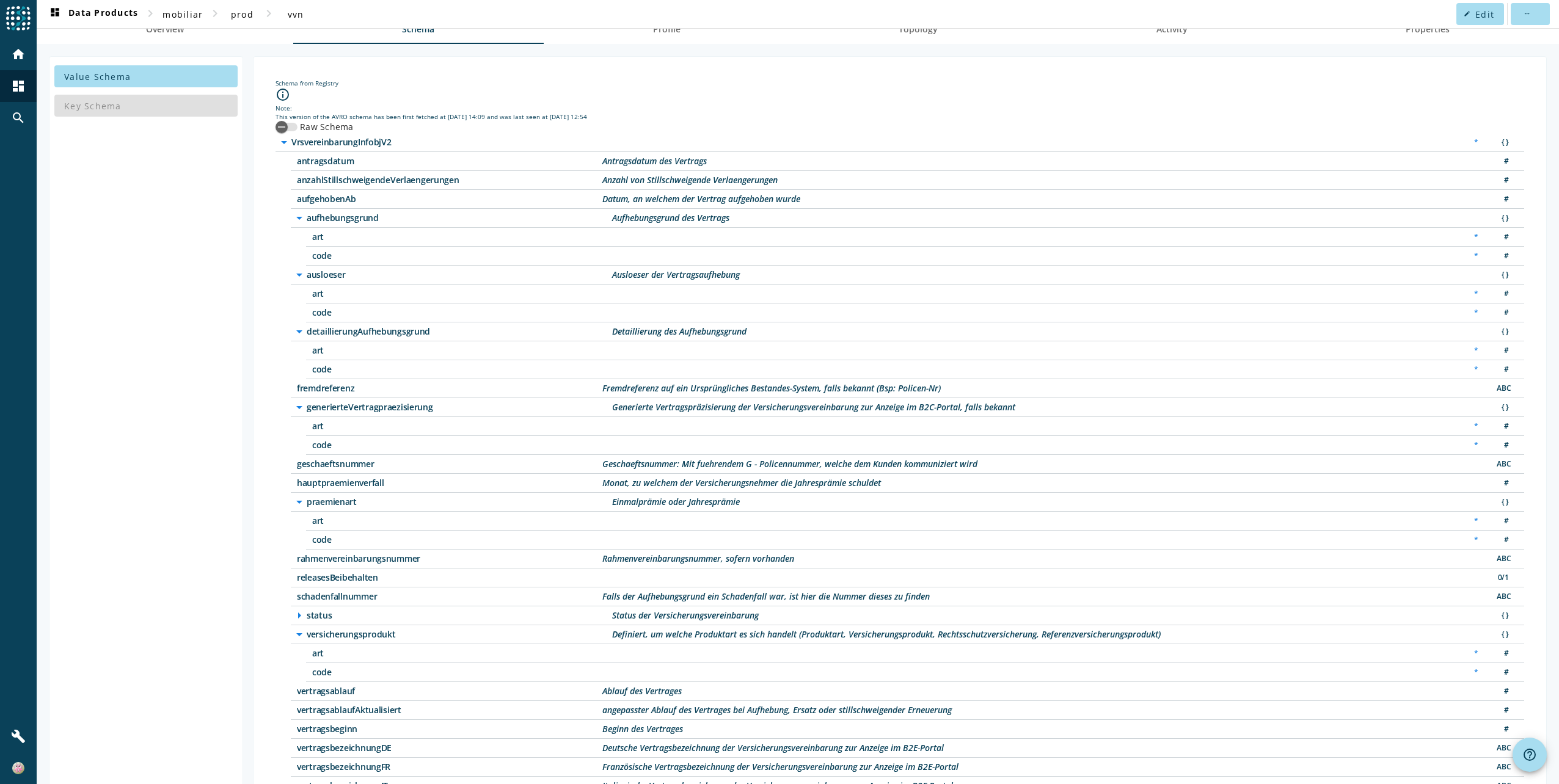
drag, startPoint x: 812, startPoint y: 199, endPoint x: 600, endPoint y: 201, distance: 212.0
click at [600, 201] on div "aufgehobenAb Datum, an welchem der Vertrag aufgehoben wurde #" at bounding box center [907, 198] width 1233 height 19
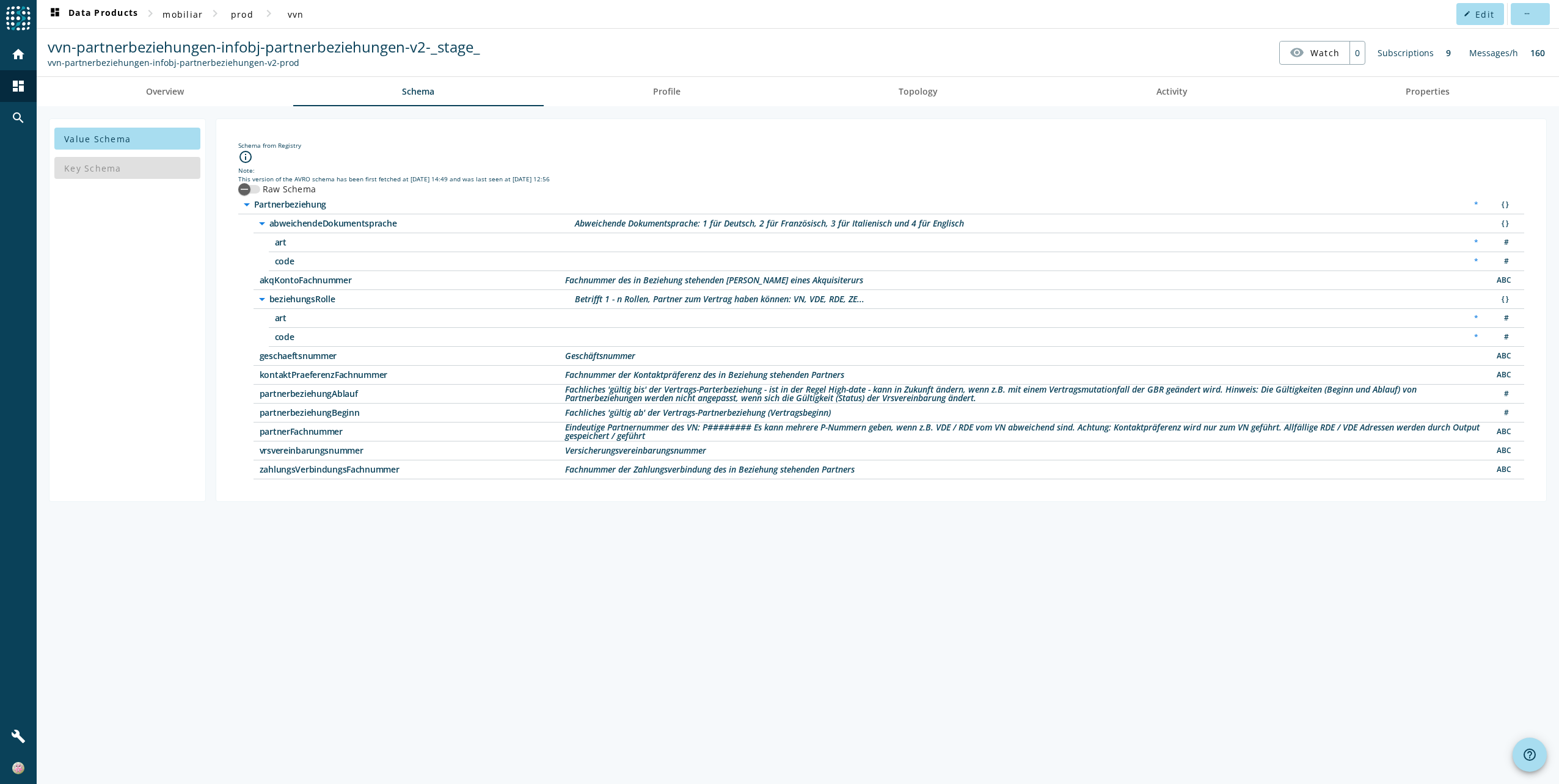
drag, startPoint x: 360, startPoint y: 395, endPoint x: 259, endPoint y: 393, distance: 101.0
click at [260, 393] on span "partnerbeziehungAblauf" at bounding box center [412, 393] width 305 height 9
copy span "partnerbeziehungAblauf"
